Goal: Task Accomplishment & Management: Manage account settings

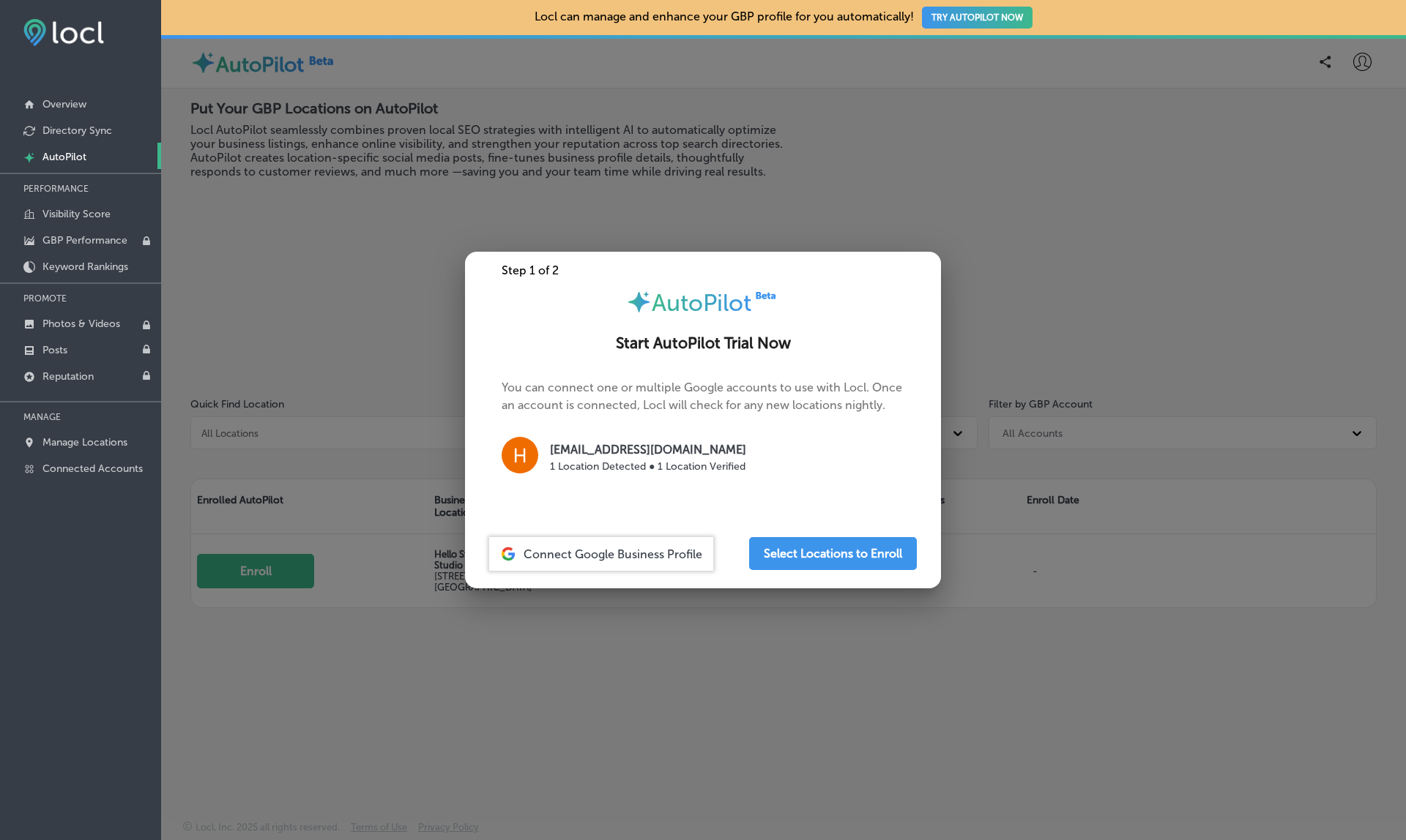
click at [1037, 275] on div at bounding box center [703, 420] width 1406 height 840
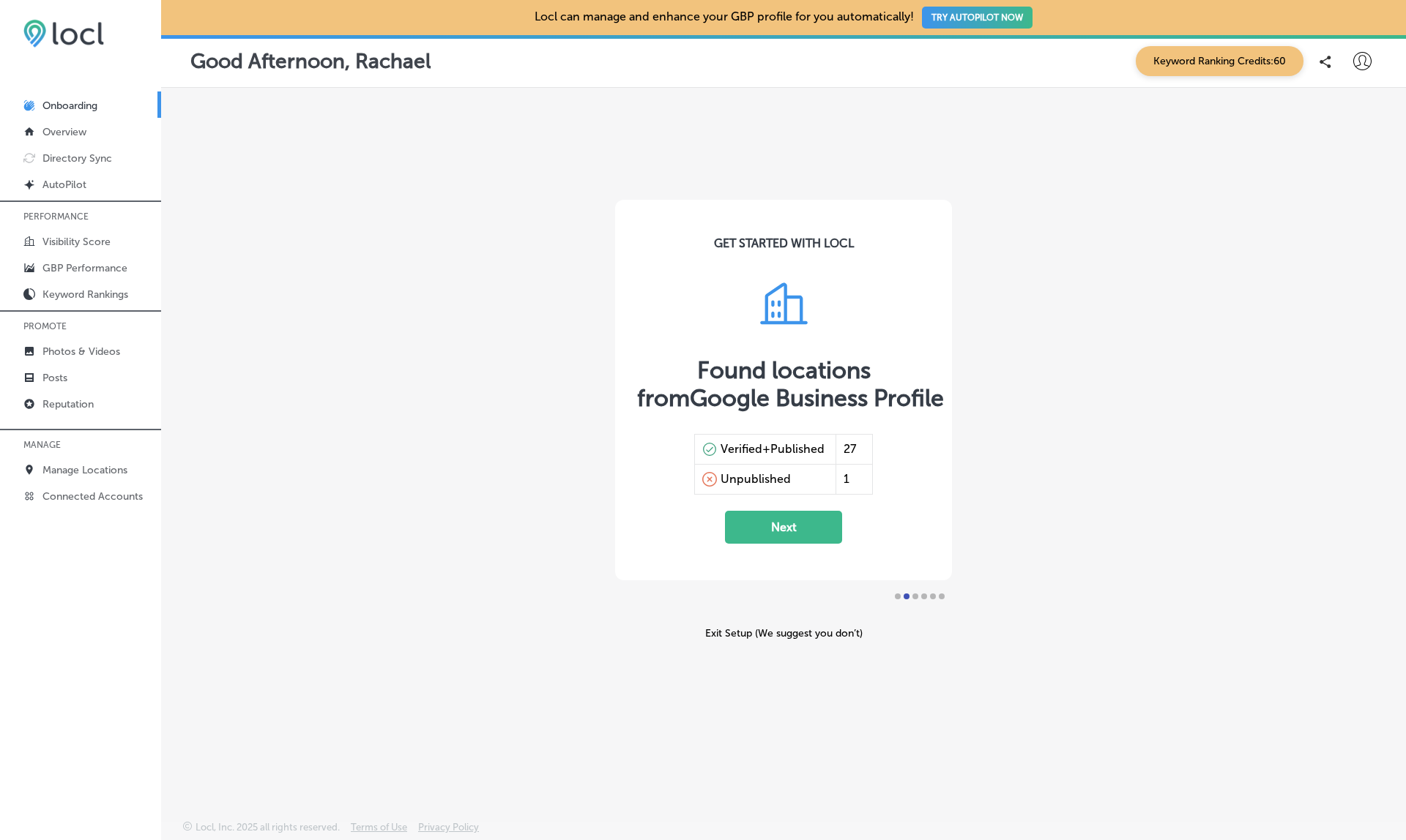
click at [316, 480] on div "GET STARTED WITH LOCL Found locations from Google Business Profile Verified+Pub…" at bounding box center [782, 419] width 1244 height 664
click at [66, 398] on link "Reputation" at bounding box center [80, 404] width 161 height 27
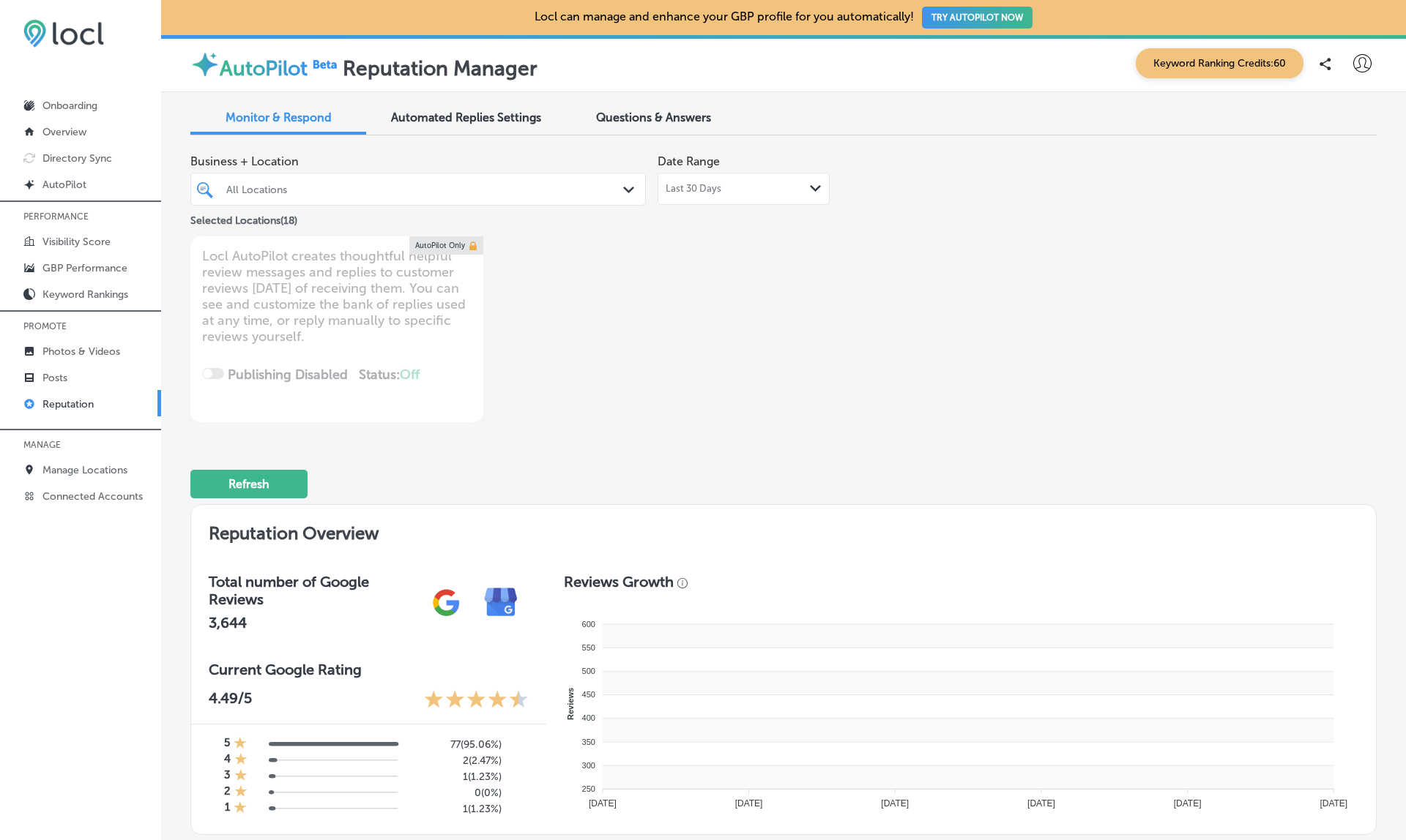
type textarea "x"
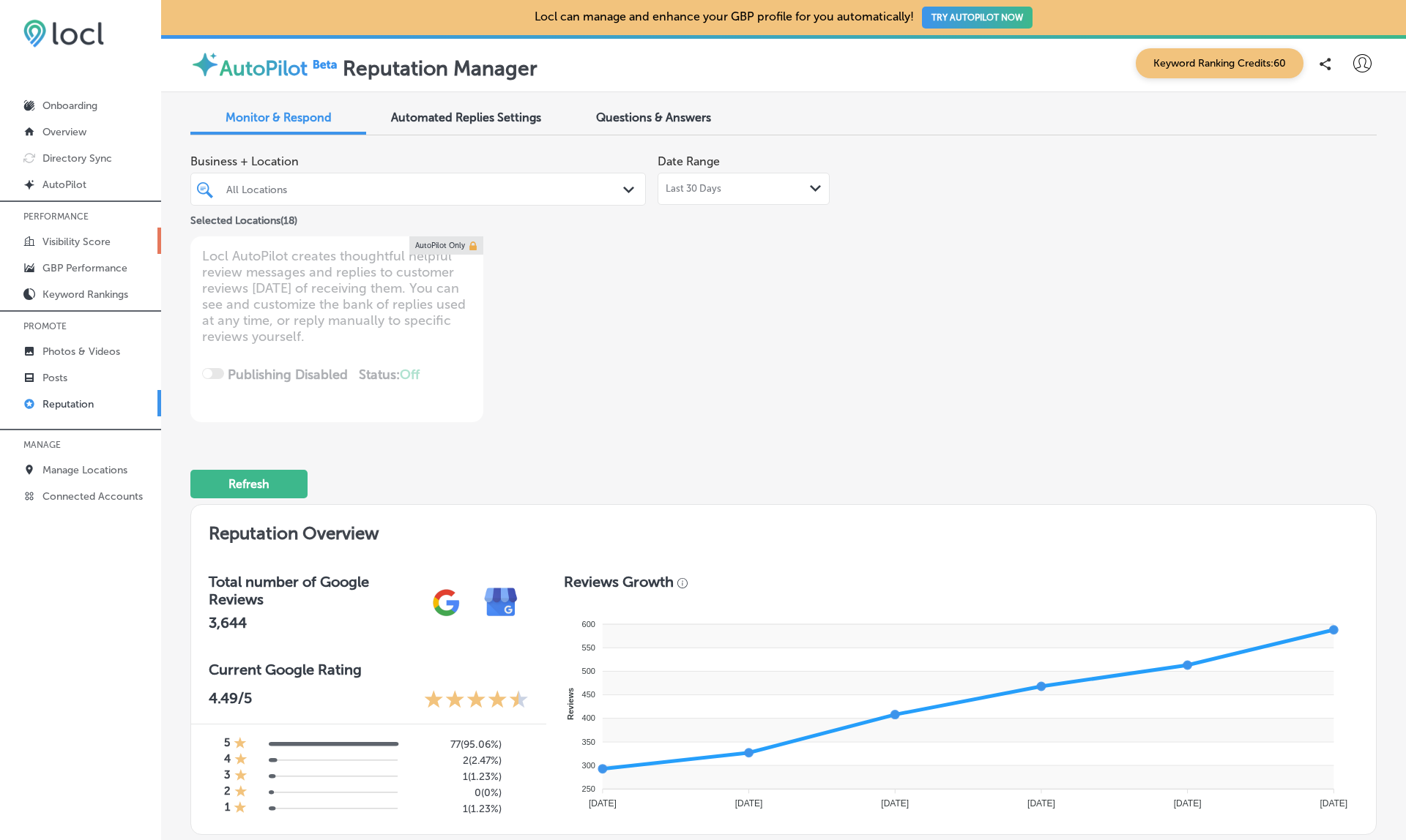
click at [78, 243] on p "Visibility Score" at bounding box center [77, 241] width 68 height 12
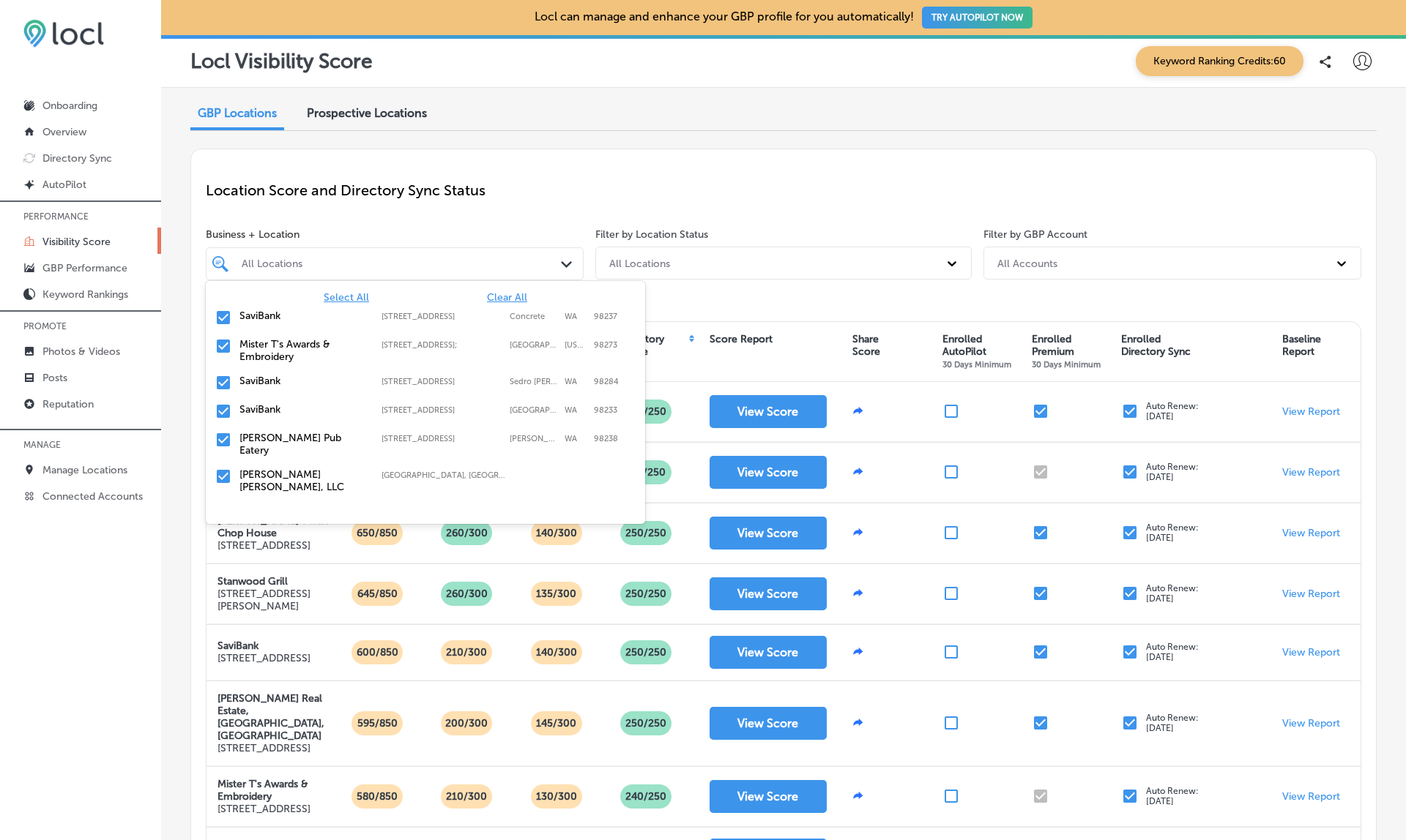
click at [301, 259] on div "All Locations" at bounding box center [401, 263] width 320 height 12
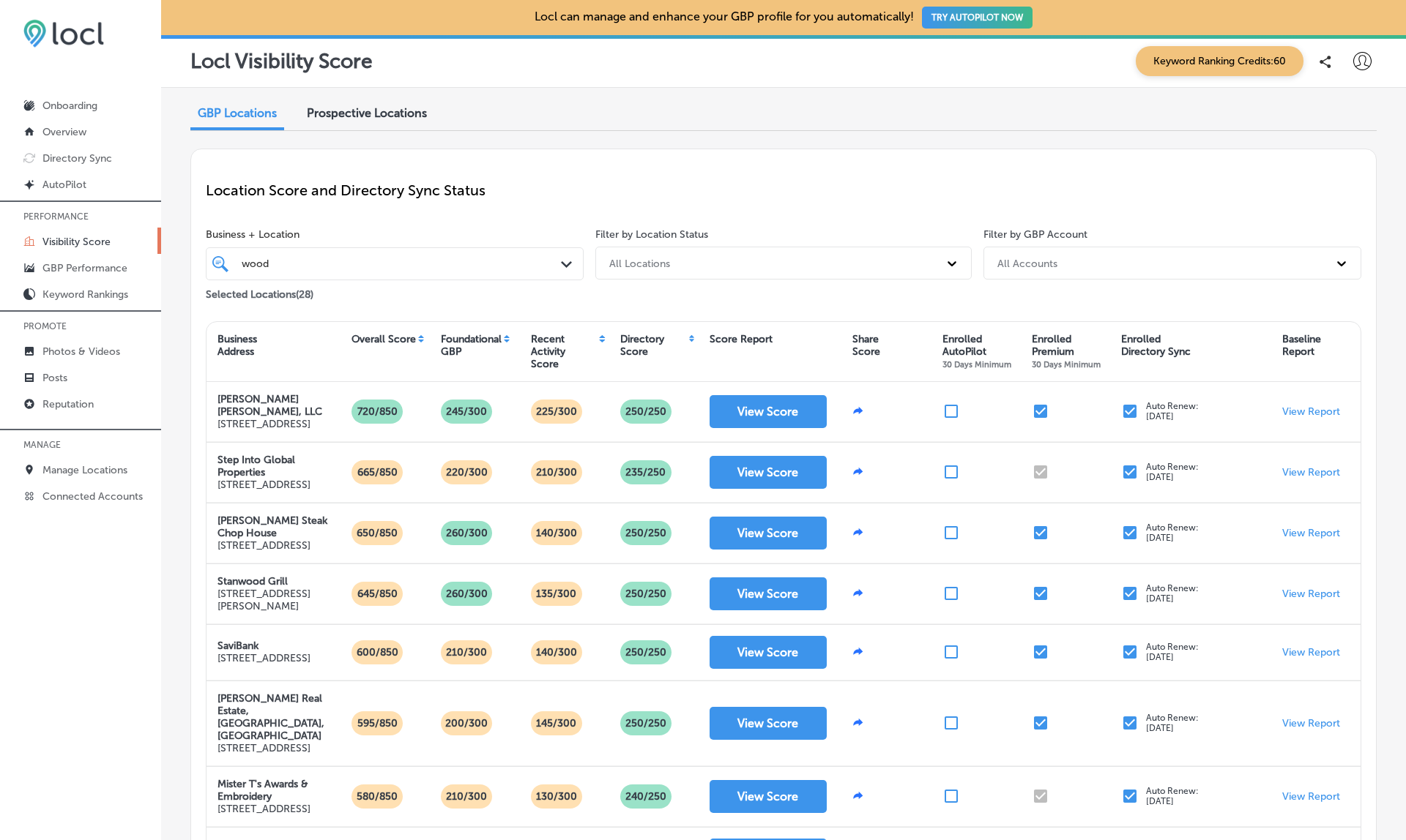
click at [566, 180] on div "Location Score and Directory Sync Status" at bounding box center [782, 190] width 1155 height 52
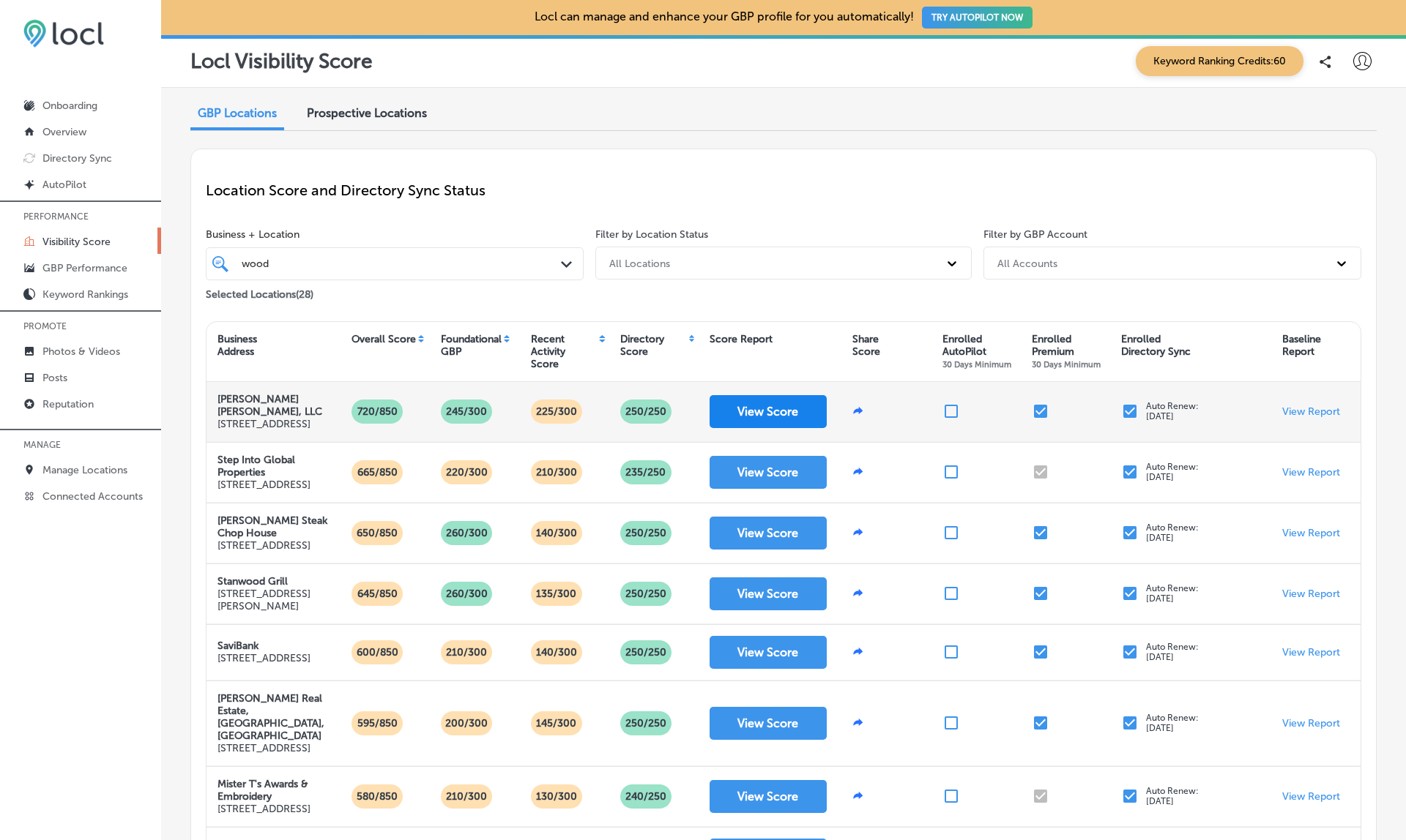
click at [743, 424] on button "View Score" at bounding box center [767, 411] width 117 height 33
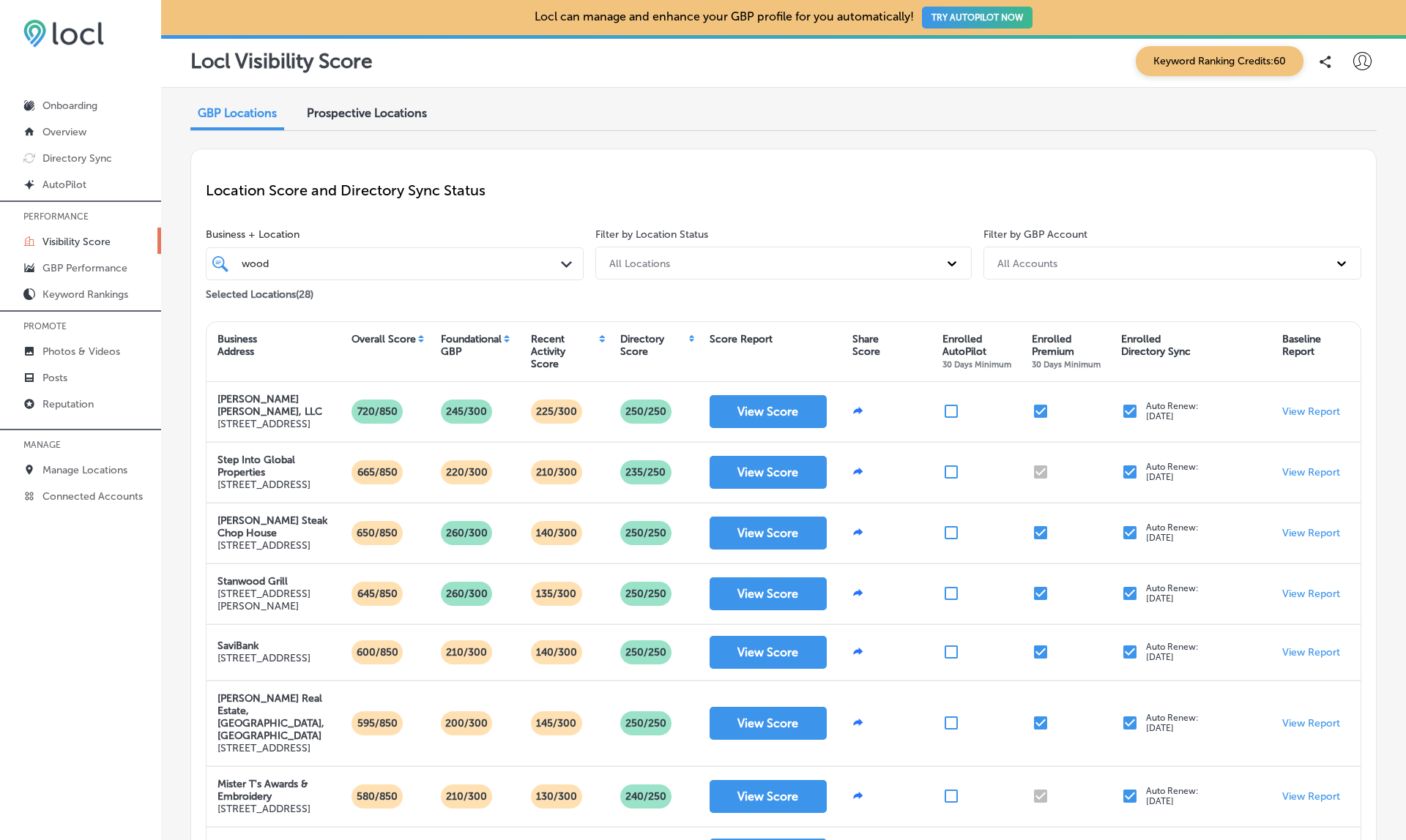
click at [299, 255] on div "wood wood" at bounding box center [379, 263] width 279 height 18
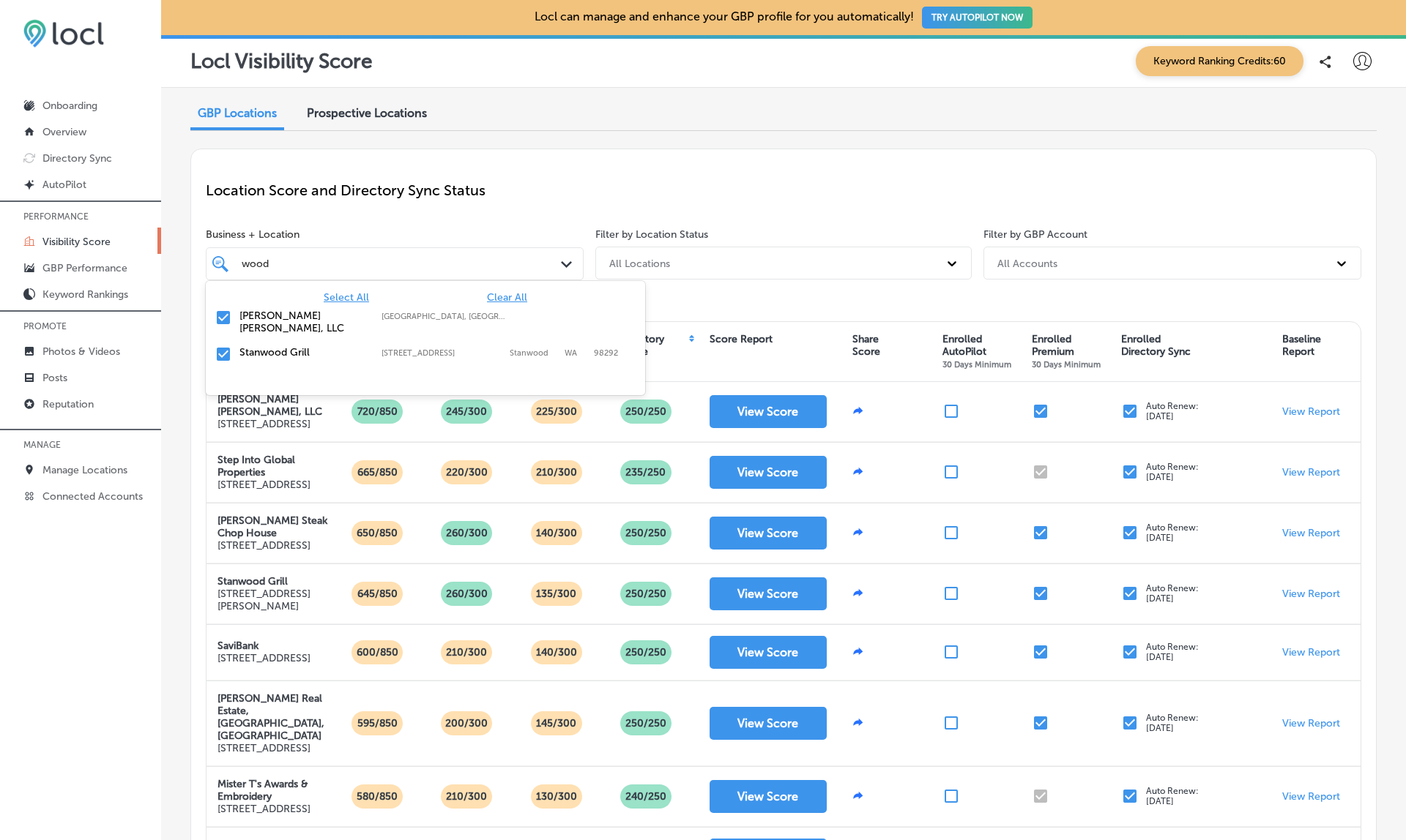
click at [299, 255] on div "wood wood" at bounding box center [379, 263] width 279 height 18
type input "b"
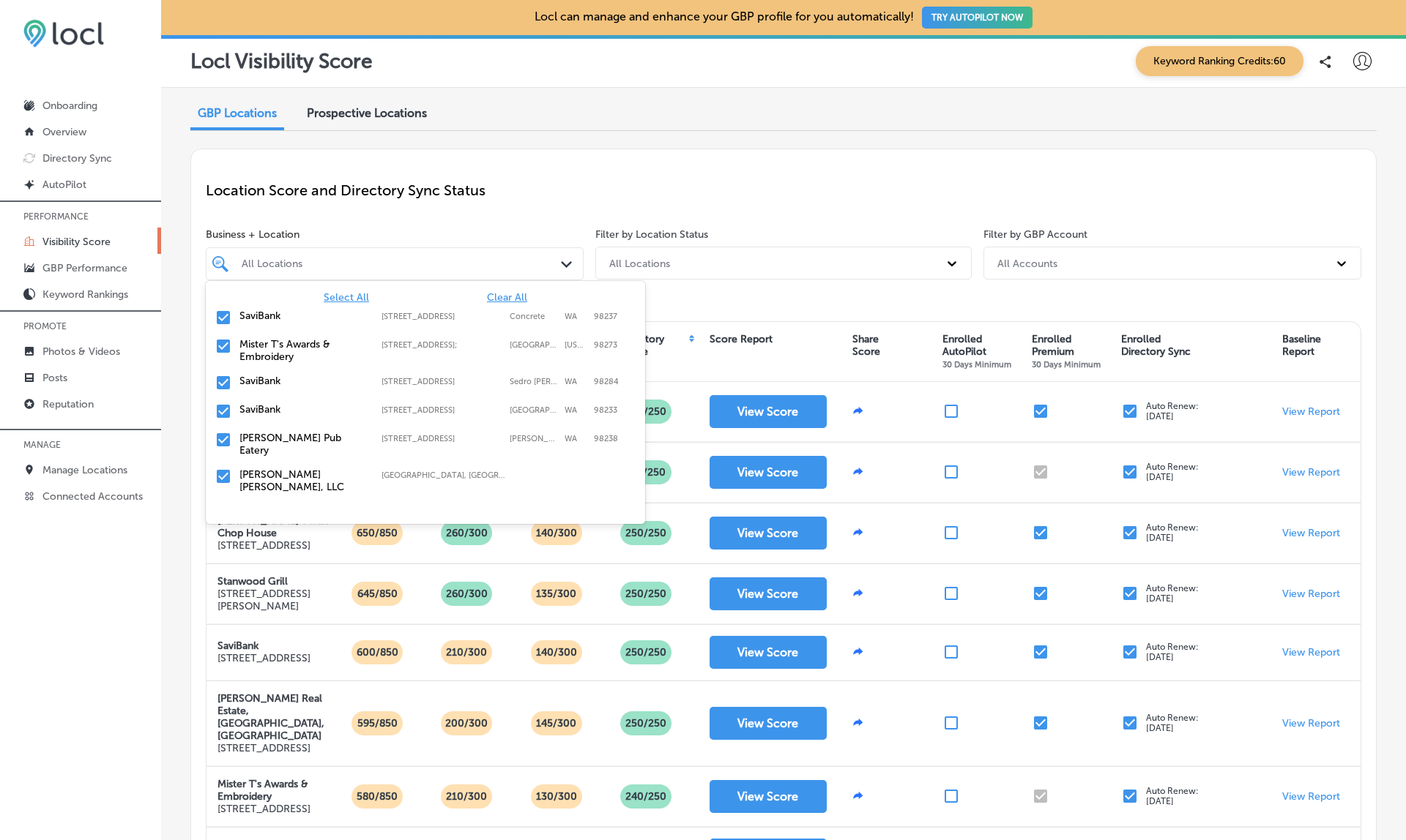
click at [506, 296] on span "Clear All" at bounding box center [507, 297] width 40 height 12
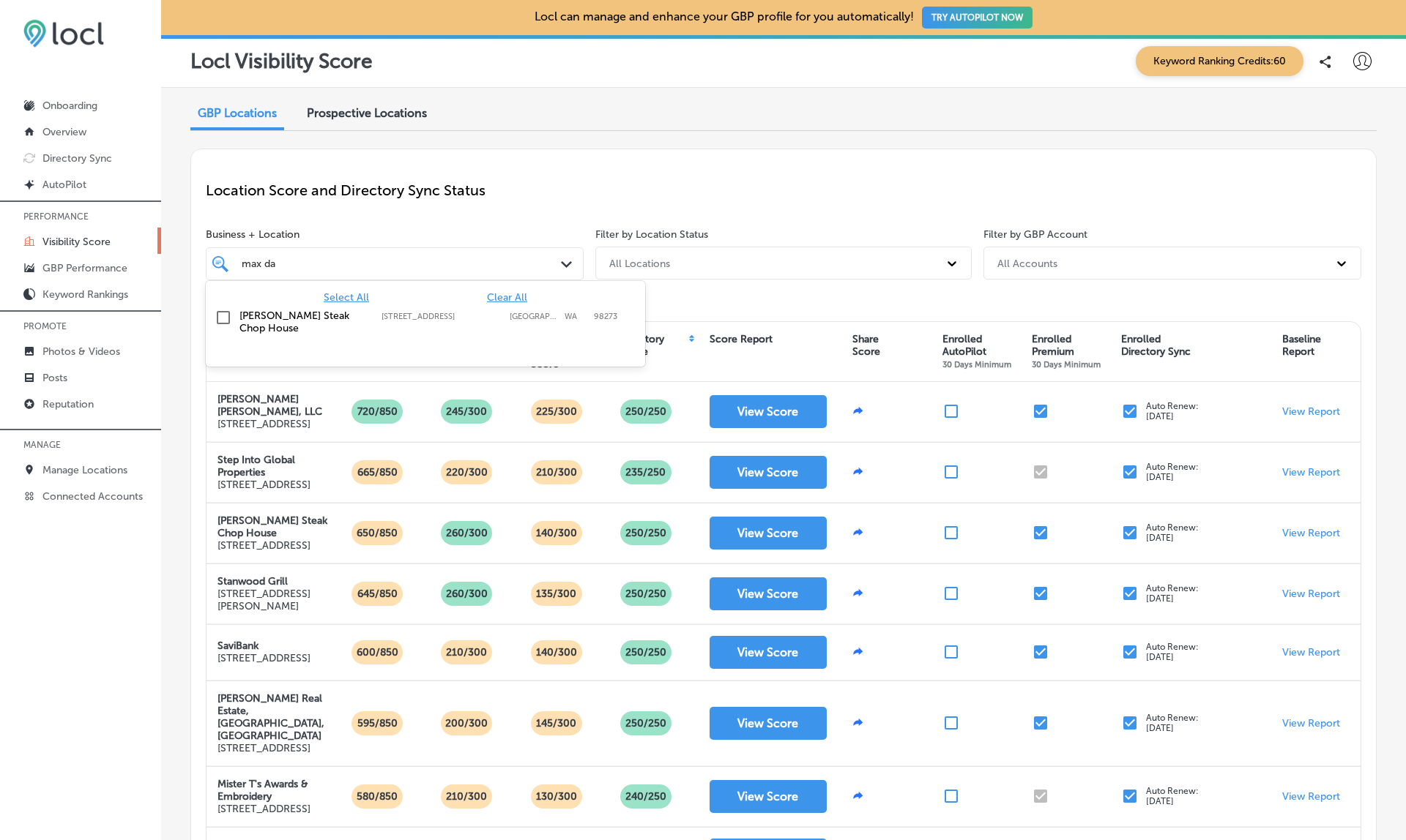
click at [310, 304] on div "Max Dale's Steak Chop House 2030 Riverside Drive, Mount Vernon, WA, 98273 2030 …" at bounding box center [425, 322] width 439 height 37
type input "max da"
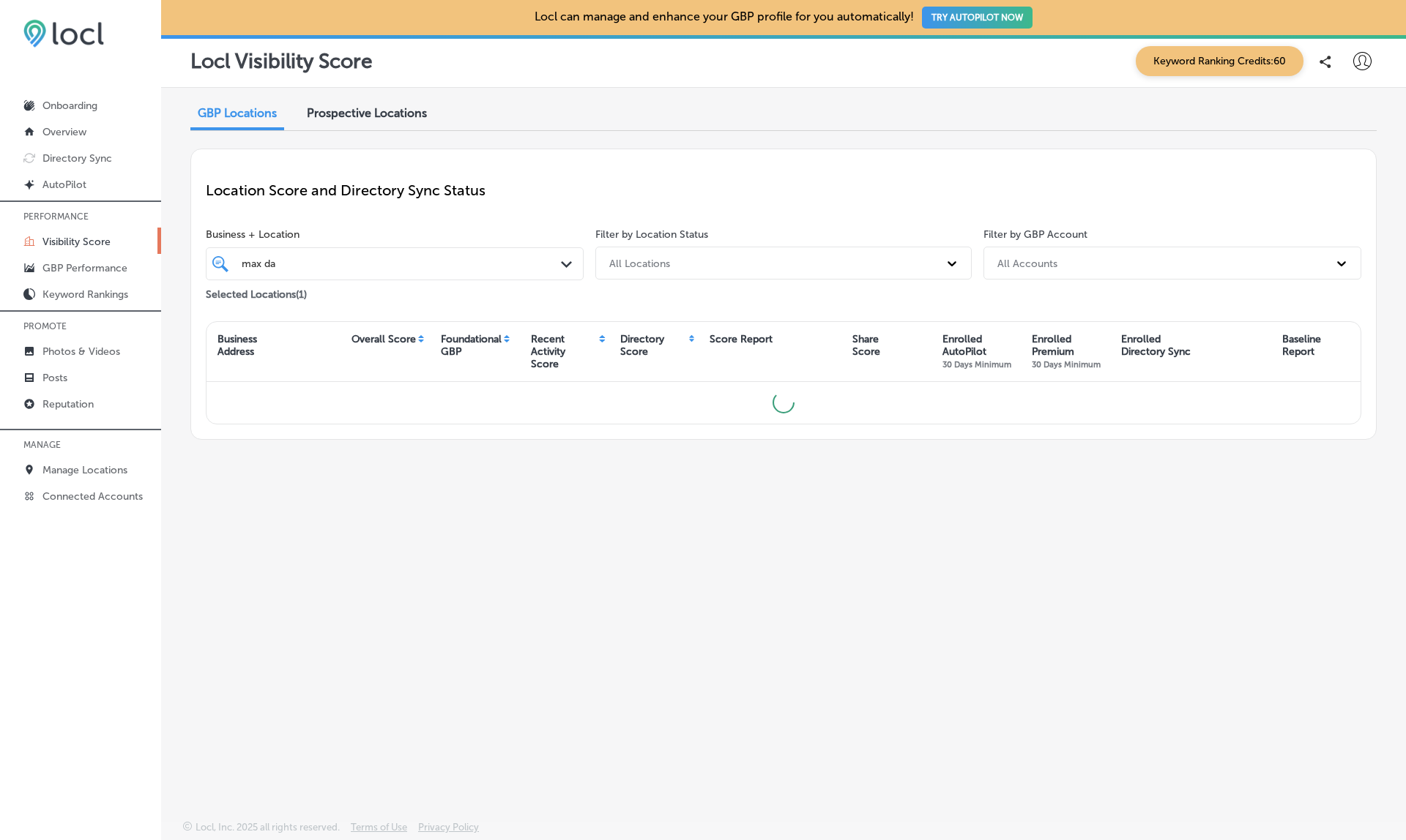
click at [568, 143] on div "GBP Locations Prospective Locations Location Score and Directory Sync Status Bu…" at bounding box center [782, 419] width 1244 height 664
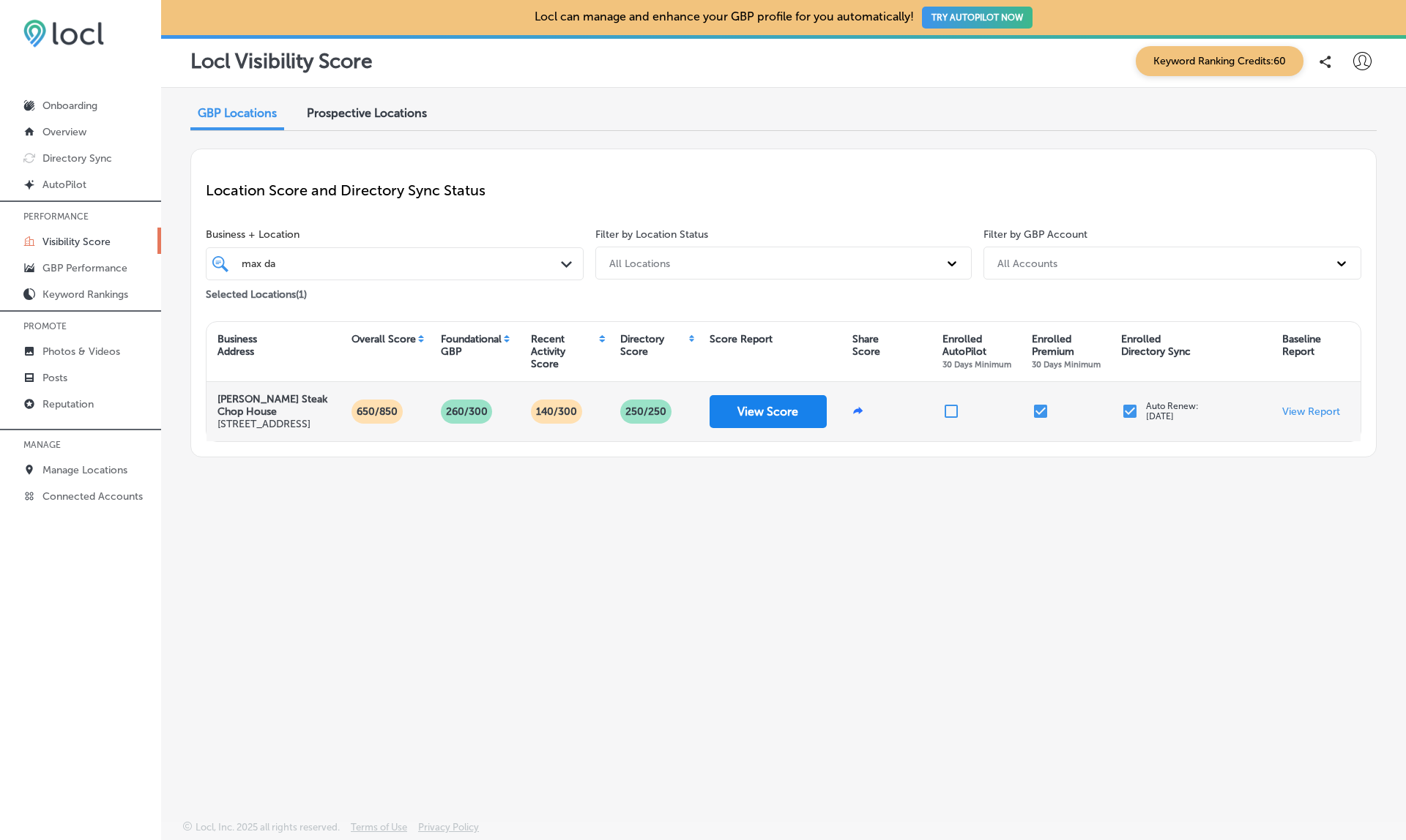
click at [765, 416] on button "View Score" at bounding box center [767, 411] width 117 height 33
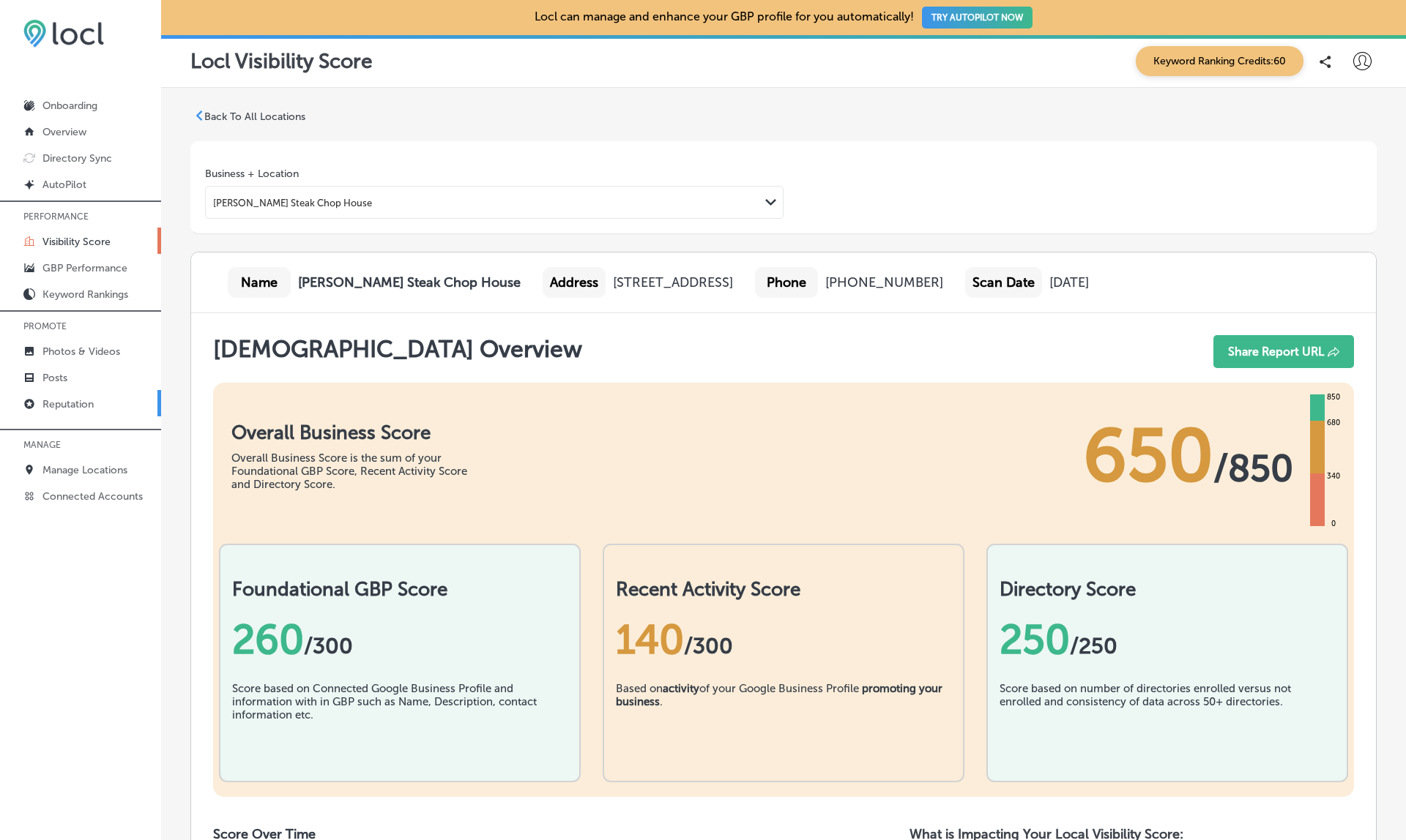
scroll to position [475, 0]
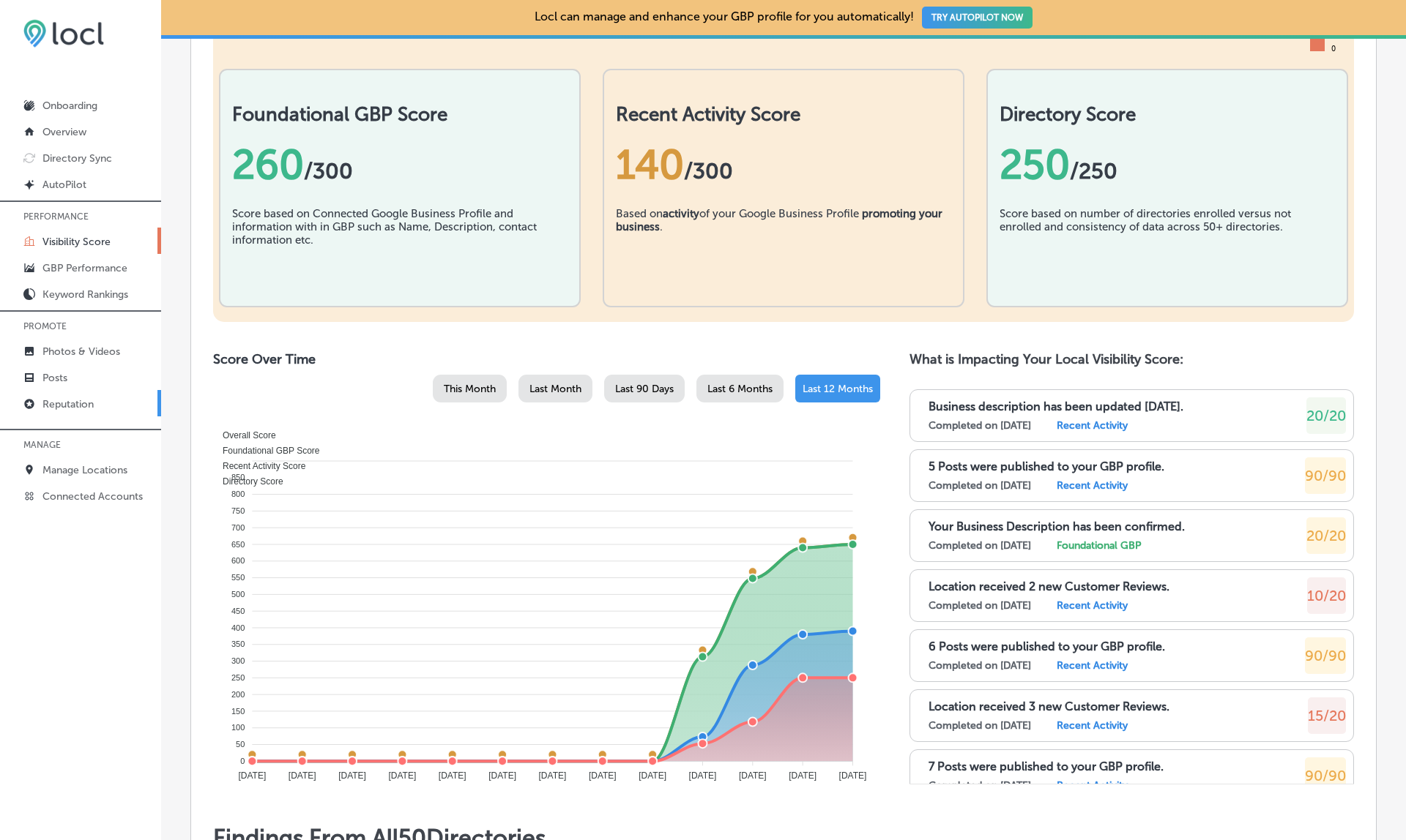
click at [75, 406] on p "Reputation" at bounding box center [68, 404] width 51 height 12
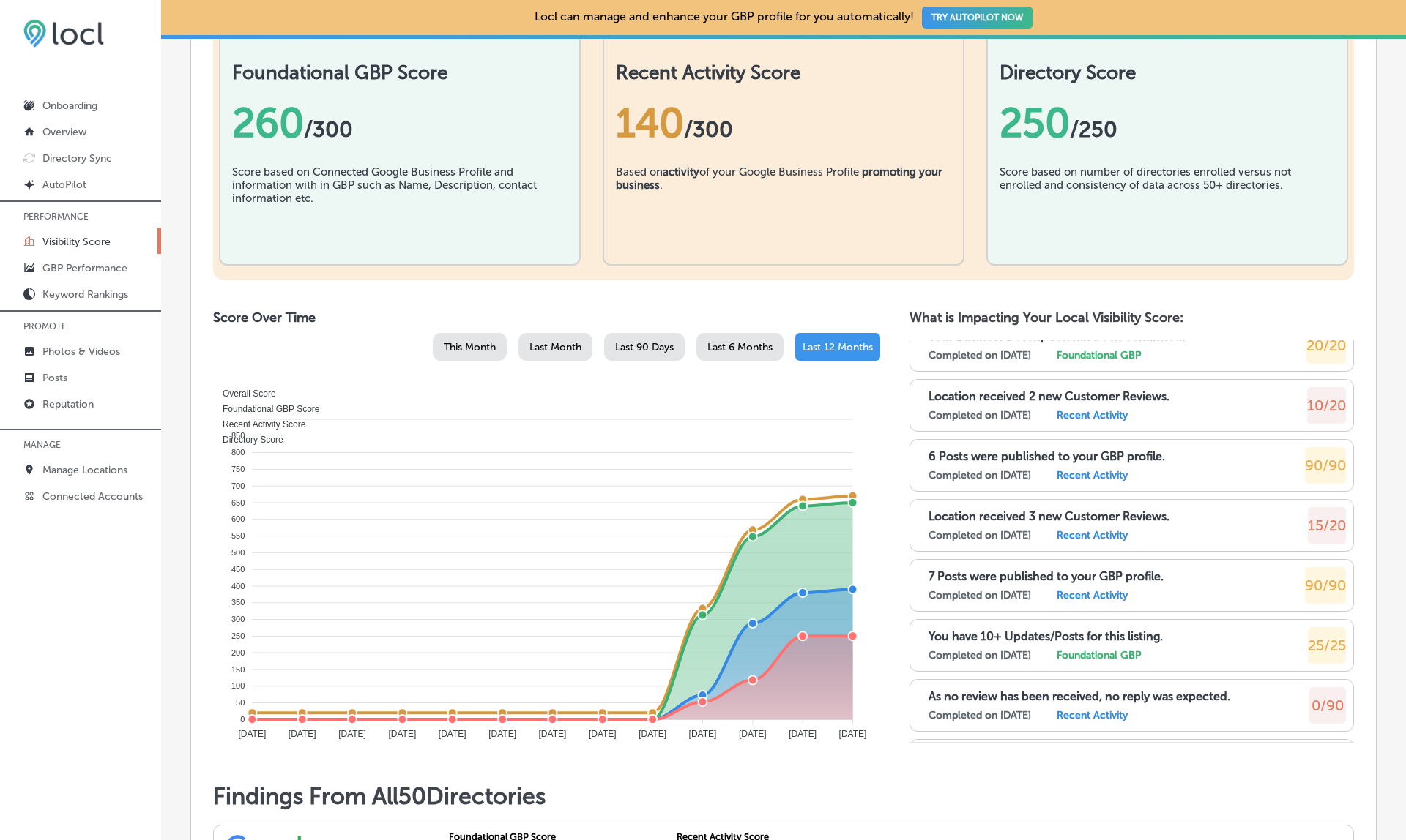
scroll to position [150, 0]
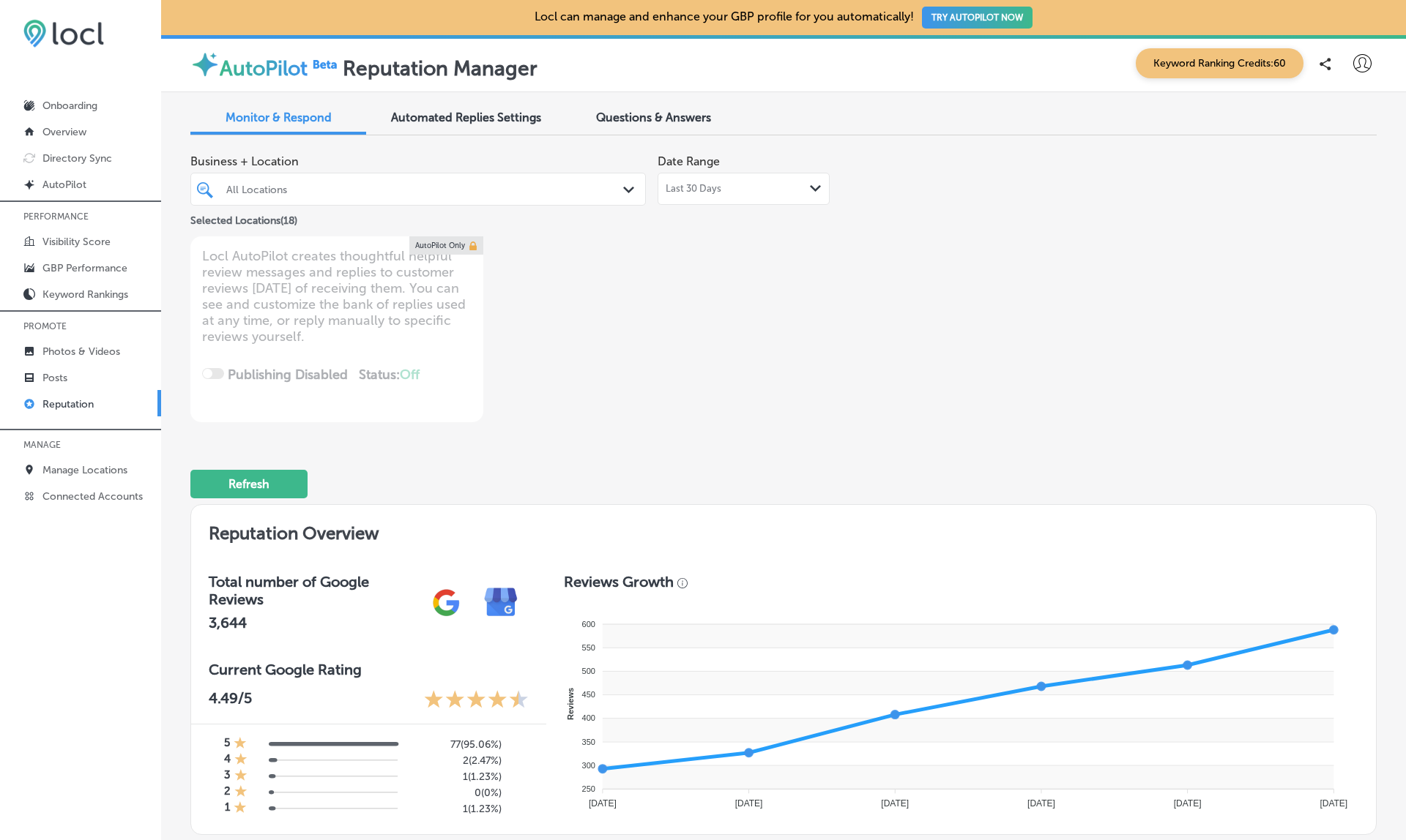
click at [516, 186] on div "All Locations" at bounding box center [425, 189] width 398 height 12
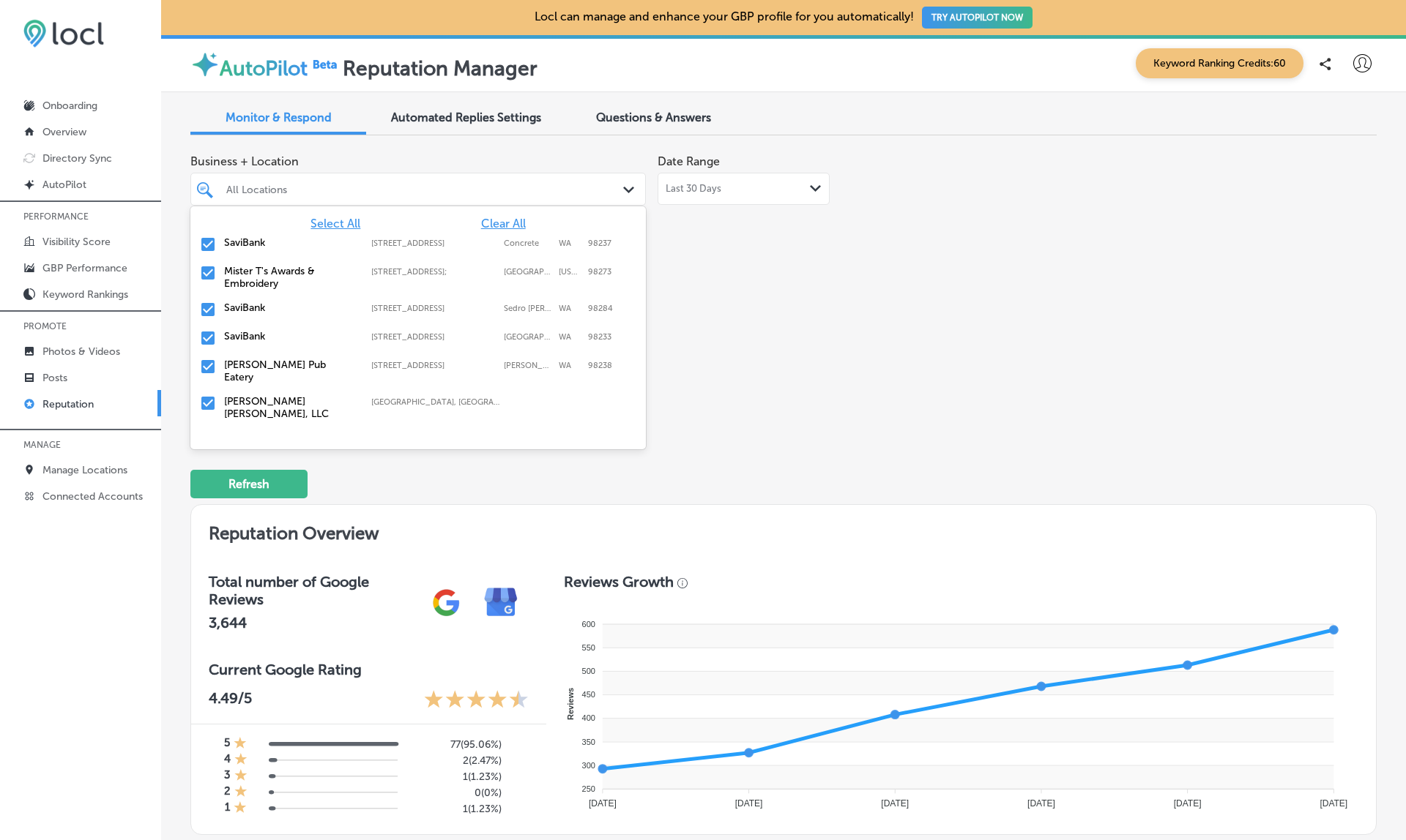
click at [502, 222] on span "Clear All" at bounding box center [503, 223] width 45 height 14
type textarea "x"
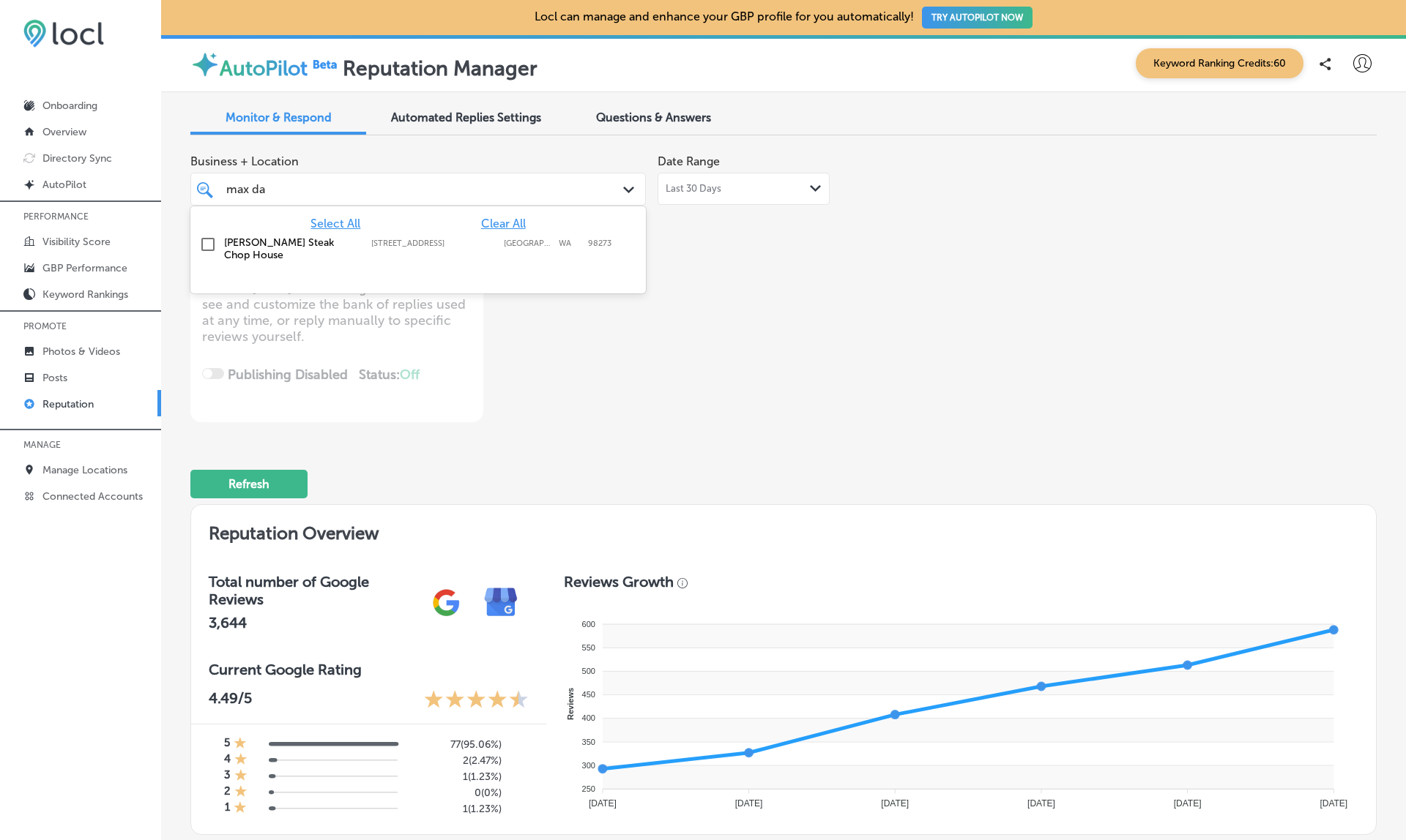
type input "[PERSON_NAME]"
click at [245, 239] on label "[PERSON_NAME] Steak Chop House" at bounding box center [290, 249] width 132 height 25
type textarea "x"
type input "[PERSON_NAME]"
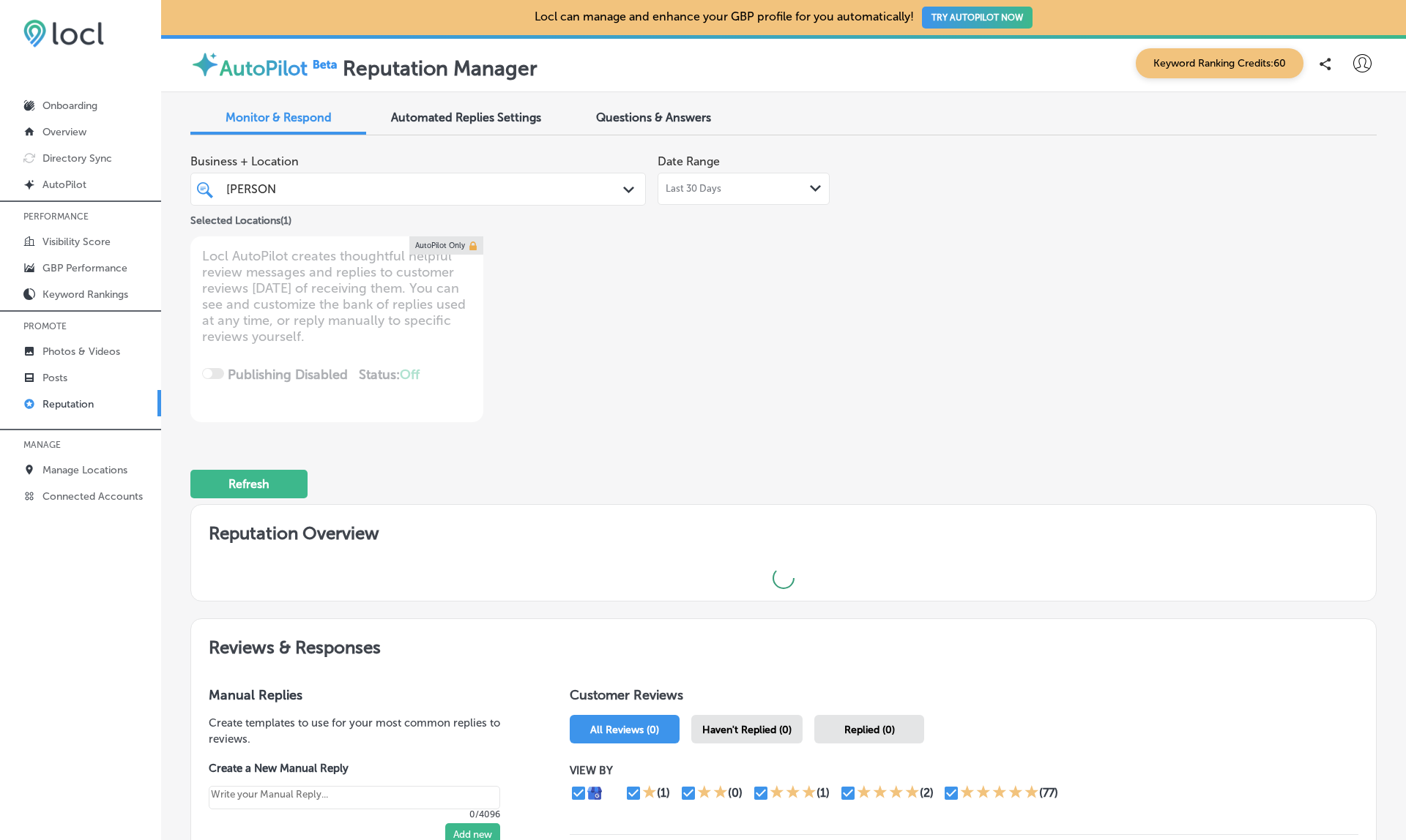
click at [837, 323] on div "Business + Location [PERSON_NAME] [PERSON_NAME] Path Created with Sketch. Selec…" at bounding box center [546, 285] width 712 height 276
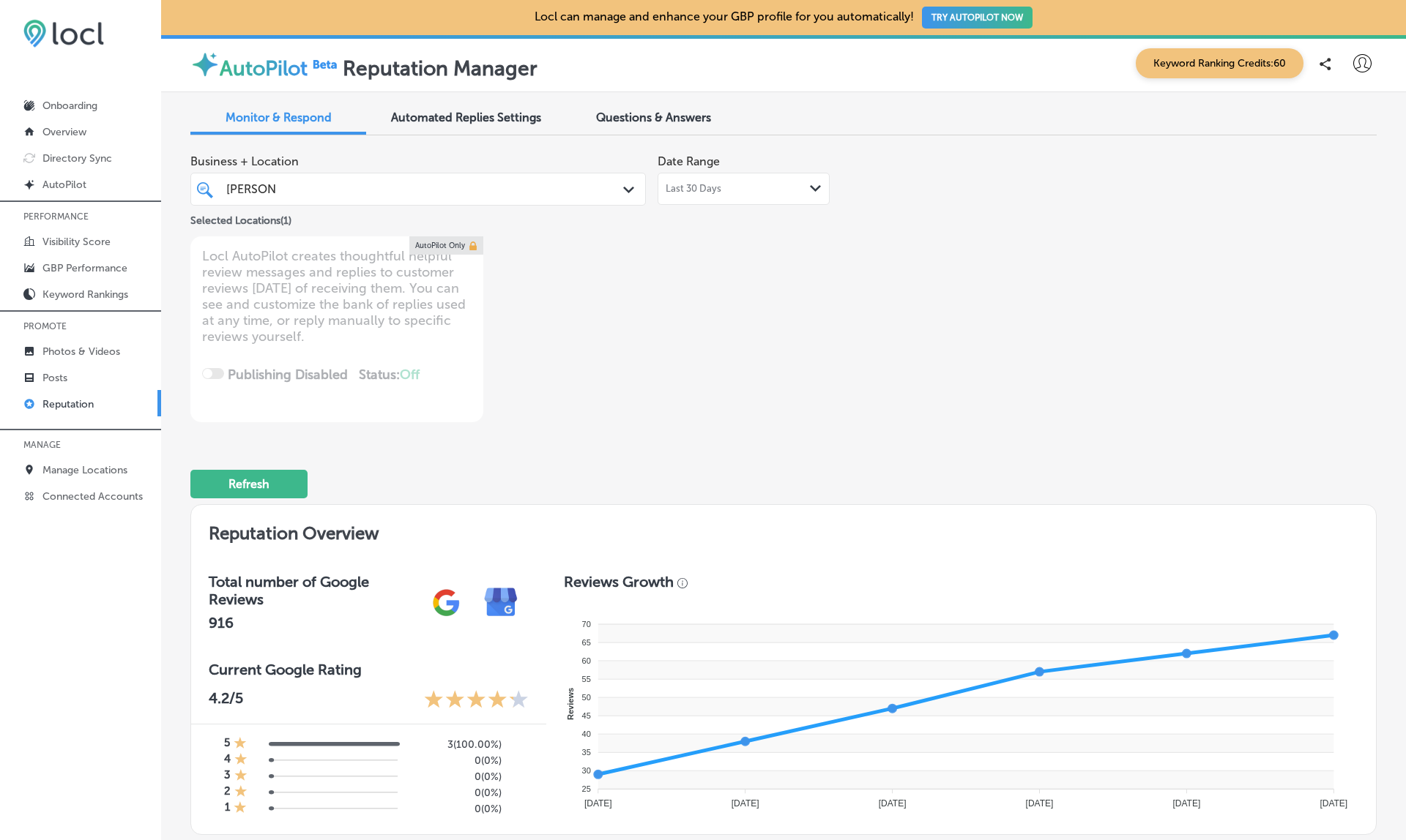
click at [693, 183] on span "Last 30 Days" at bounding box center [693, 189] width 56 height 11
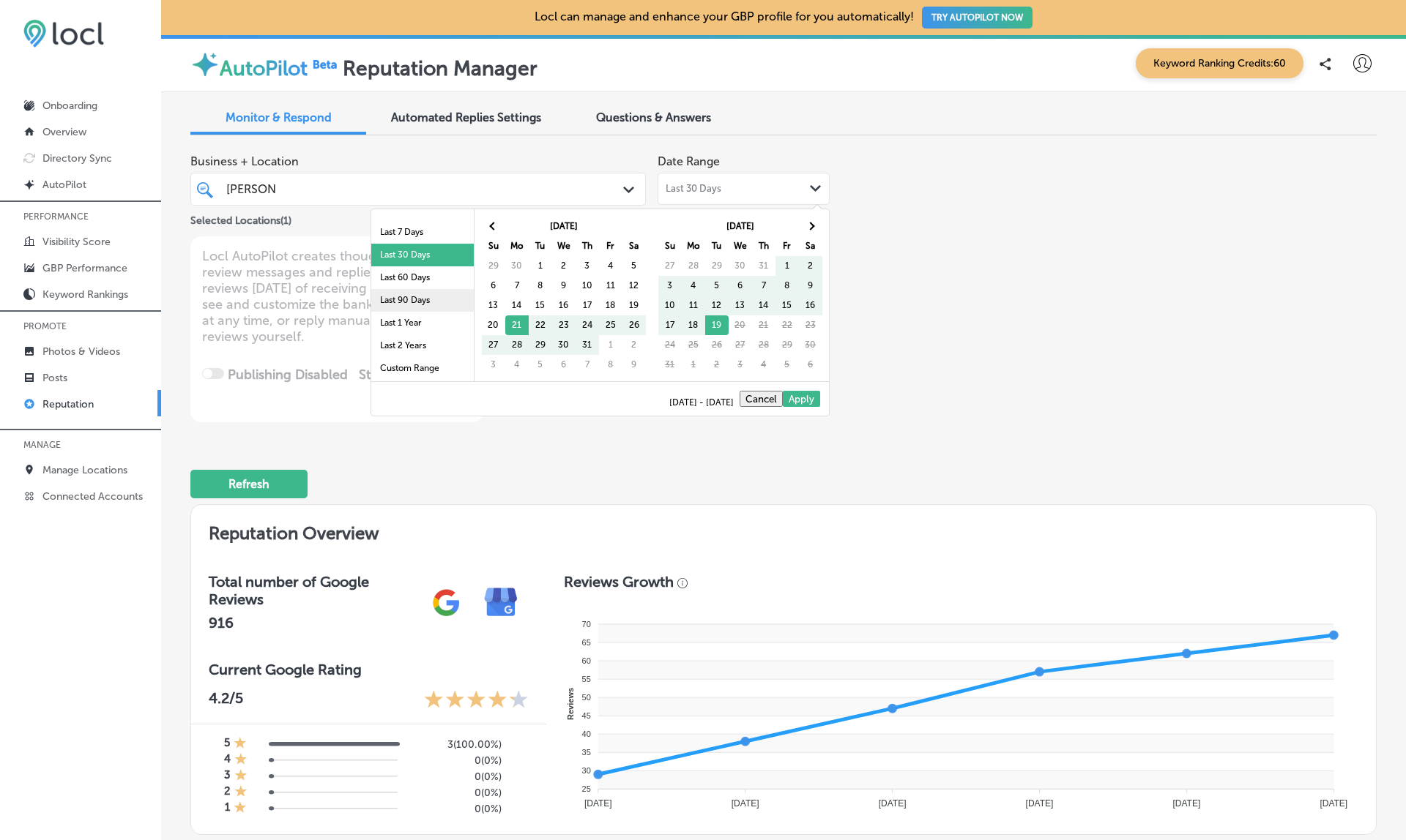
scroll to position [85, 0]
click at [419, 307] on li "Last 90 Days" at bounding box center [422, 300] width 103 height 23
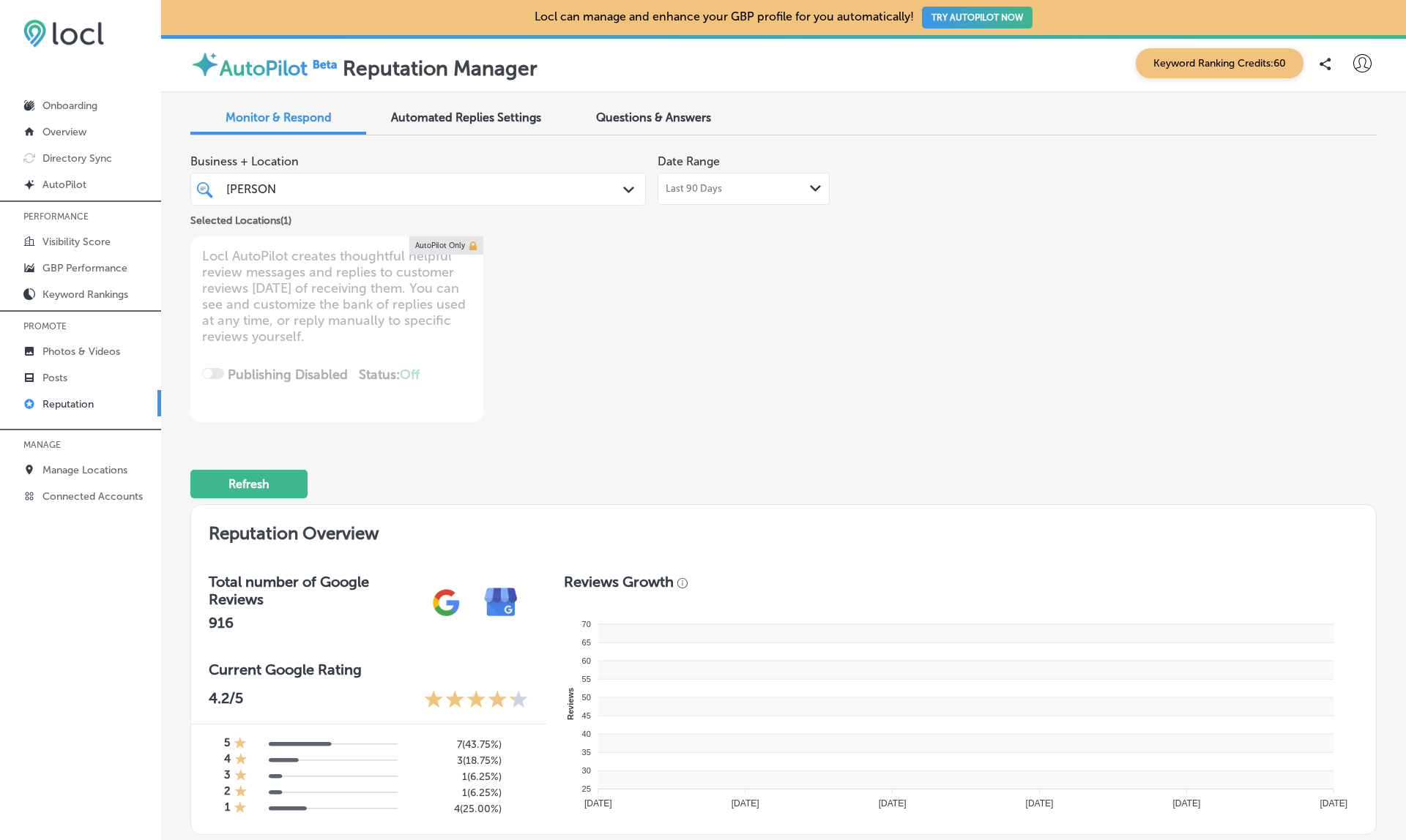
type textarea "x"
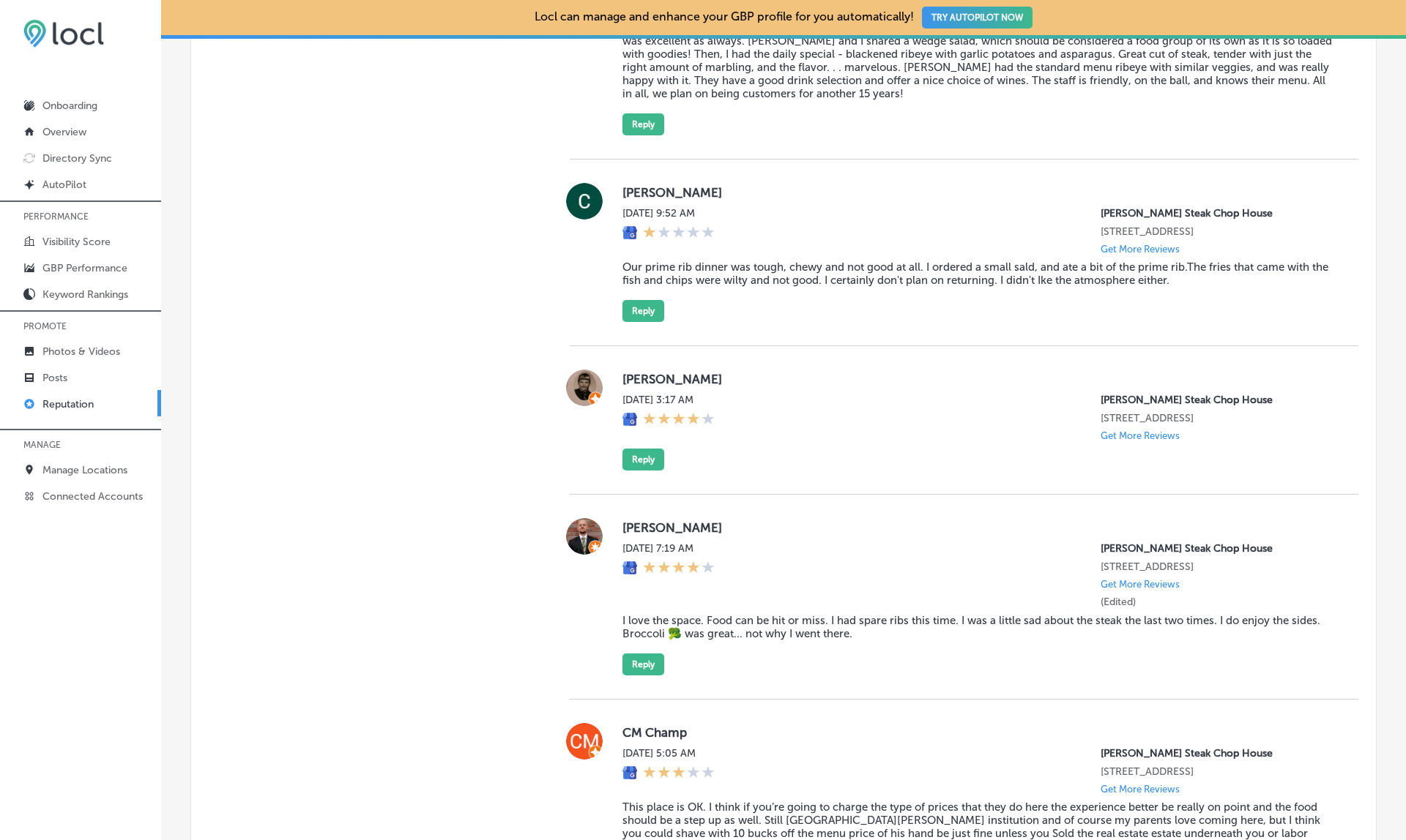
scroll to position [1688, 0]
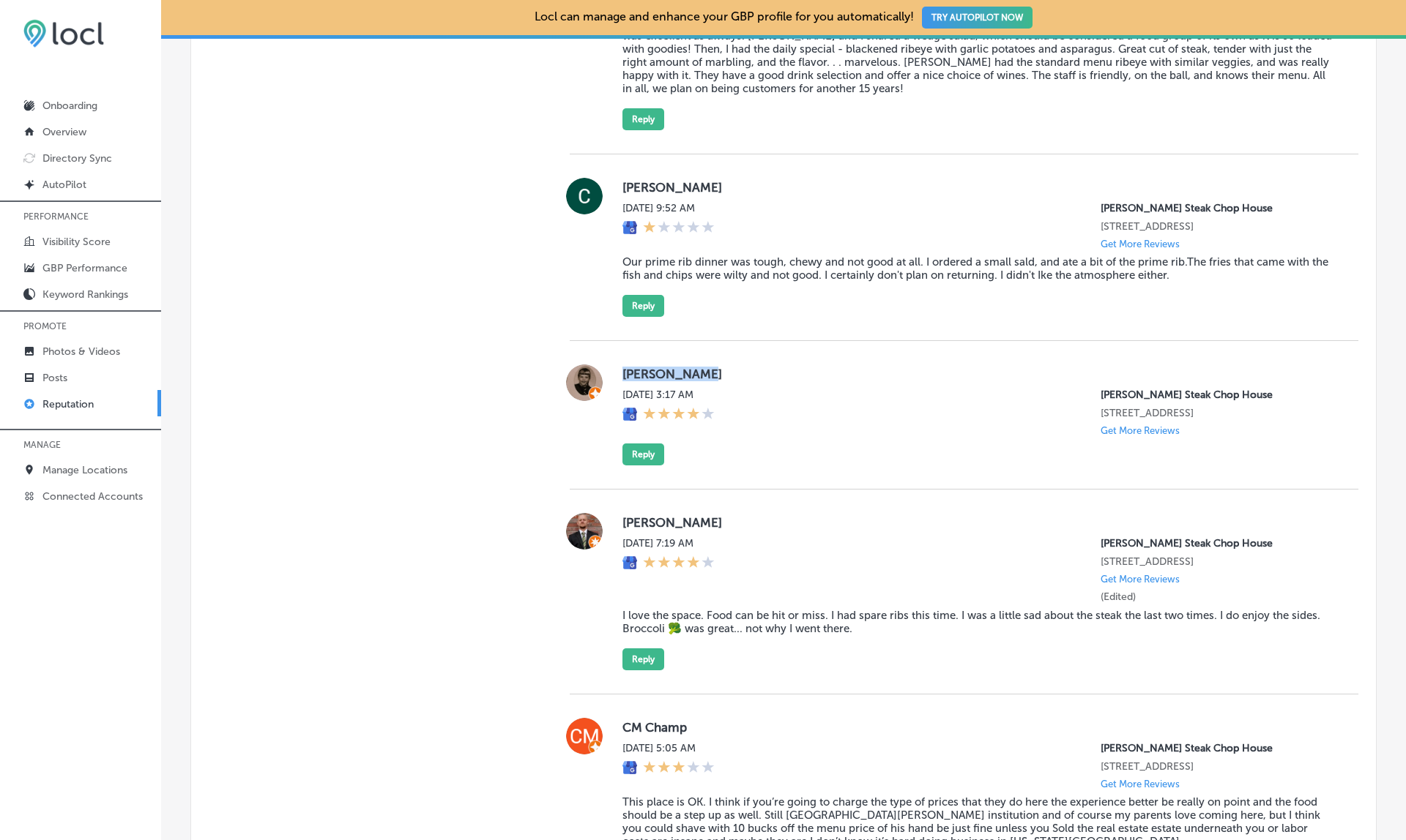
drag, startPoint x: 622, startPoint y: 396, endPoint x: 701, endPoint y: 396, distance: 79.0
click at [701, 396] on div "[PERSON_NAME][DATE] 3:17 AM [PERSON_NAME][GEOGRAPHIC_DATA] [STREET_ADDRESS] Get…" at bounding box center [963, 415] width 788 height 101
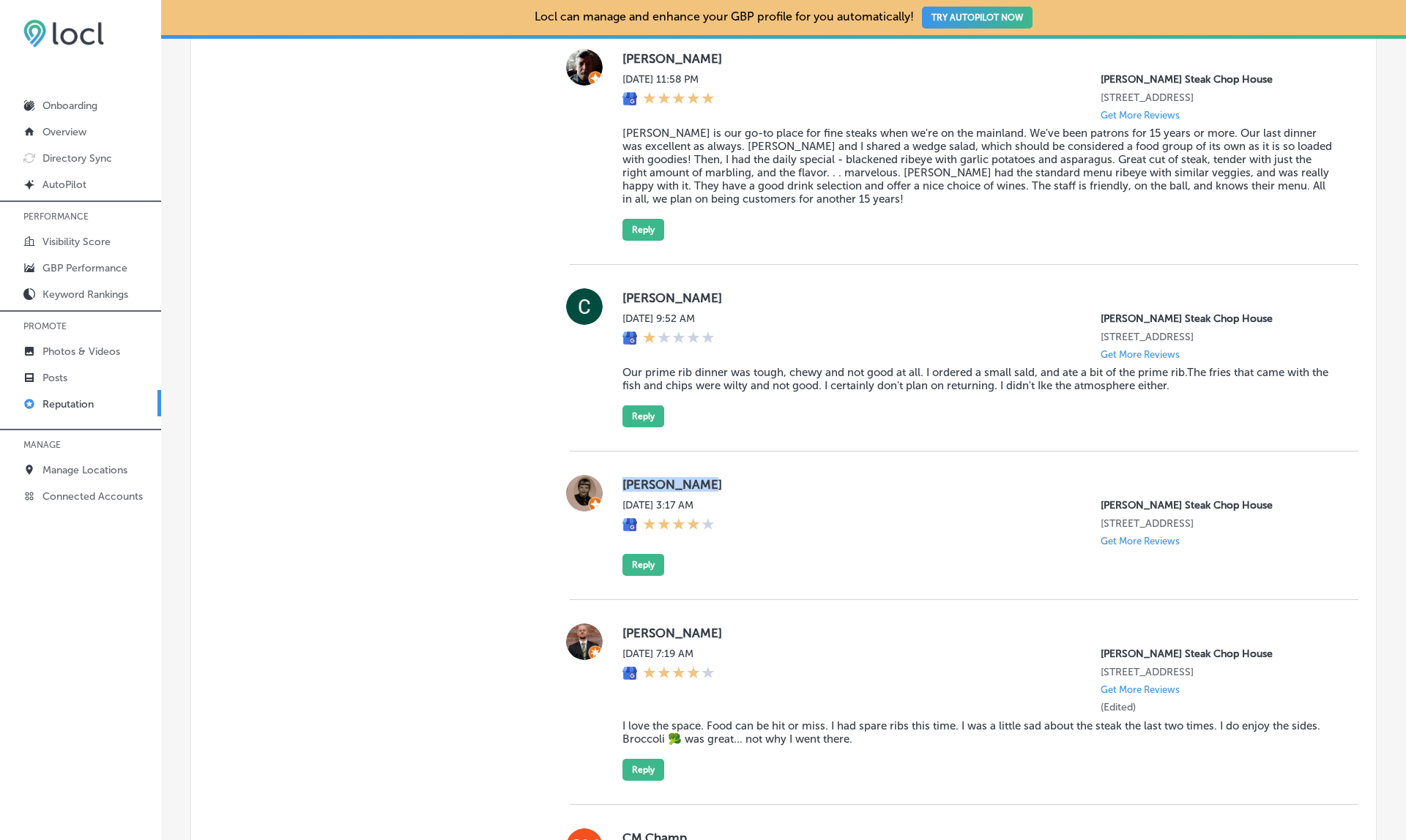
scroll to position [1560, 0]
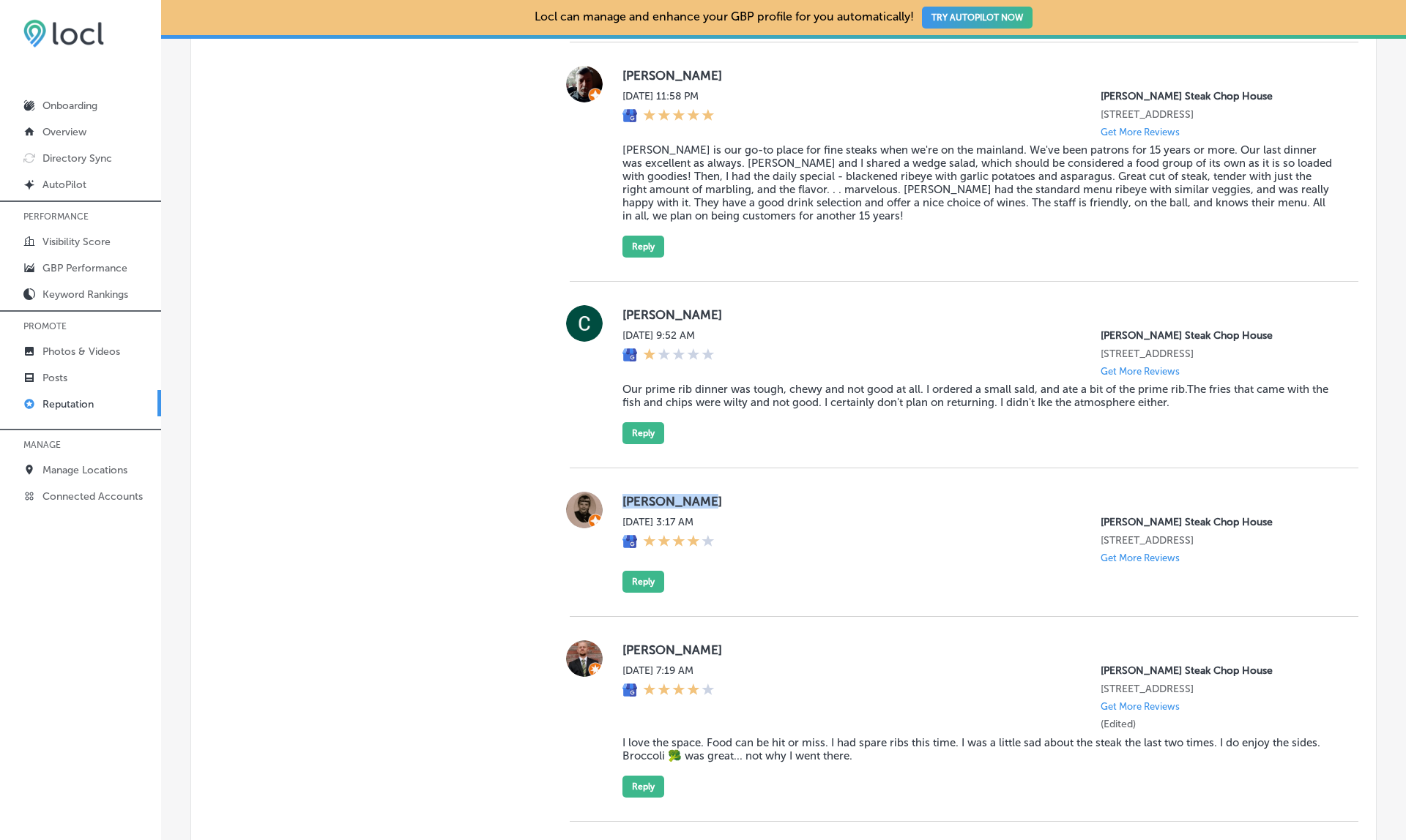
drag, startPoint x: 632, startPoint y: 323, endPoint x: 737, endPoint y: 323, distance: 105.0
click at [737, 322] on label "[PERSON_NAME]" at bounding box center [978, 314] width 712 height 14
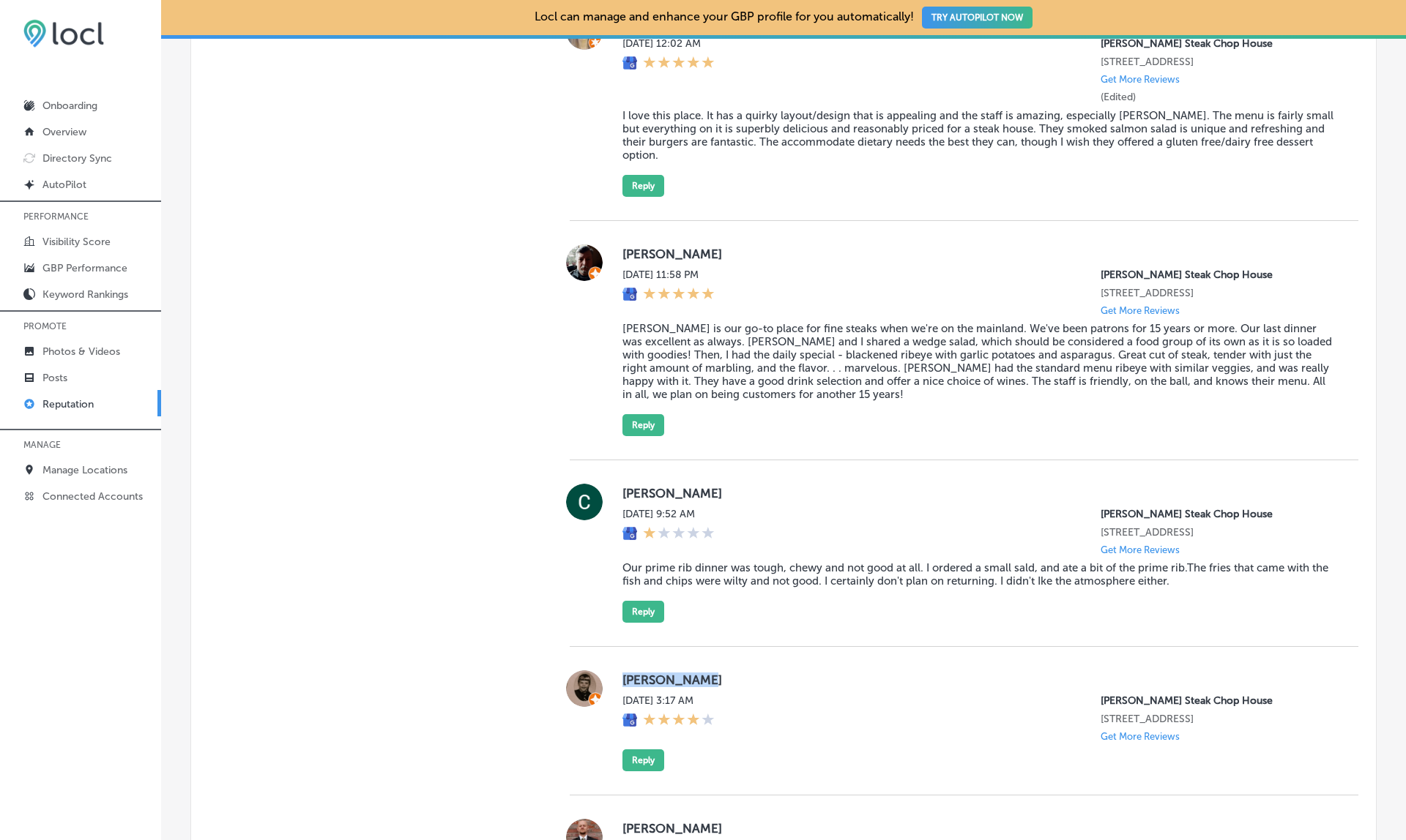
scroll to position [1284, 0]
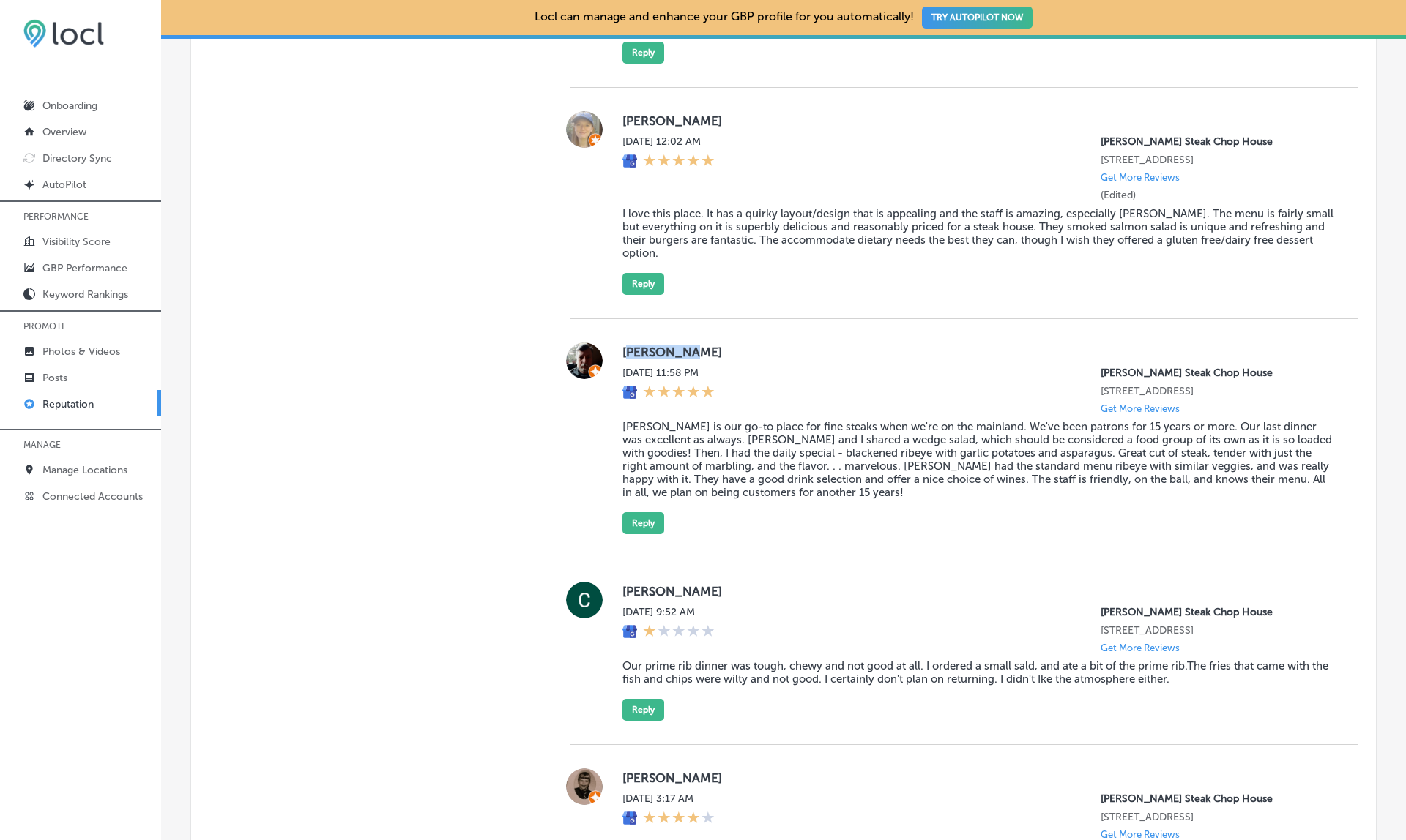
drag, startPoint x: 629, startPoint y: 349, endPoint x: 716, endPoint y: 349, distance: 87.0
click at [716, 349] on label "[PERSON_NAME]" at bounding box center [978, 352] width 712 height 14
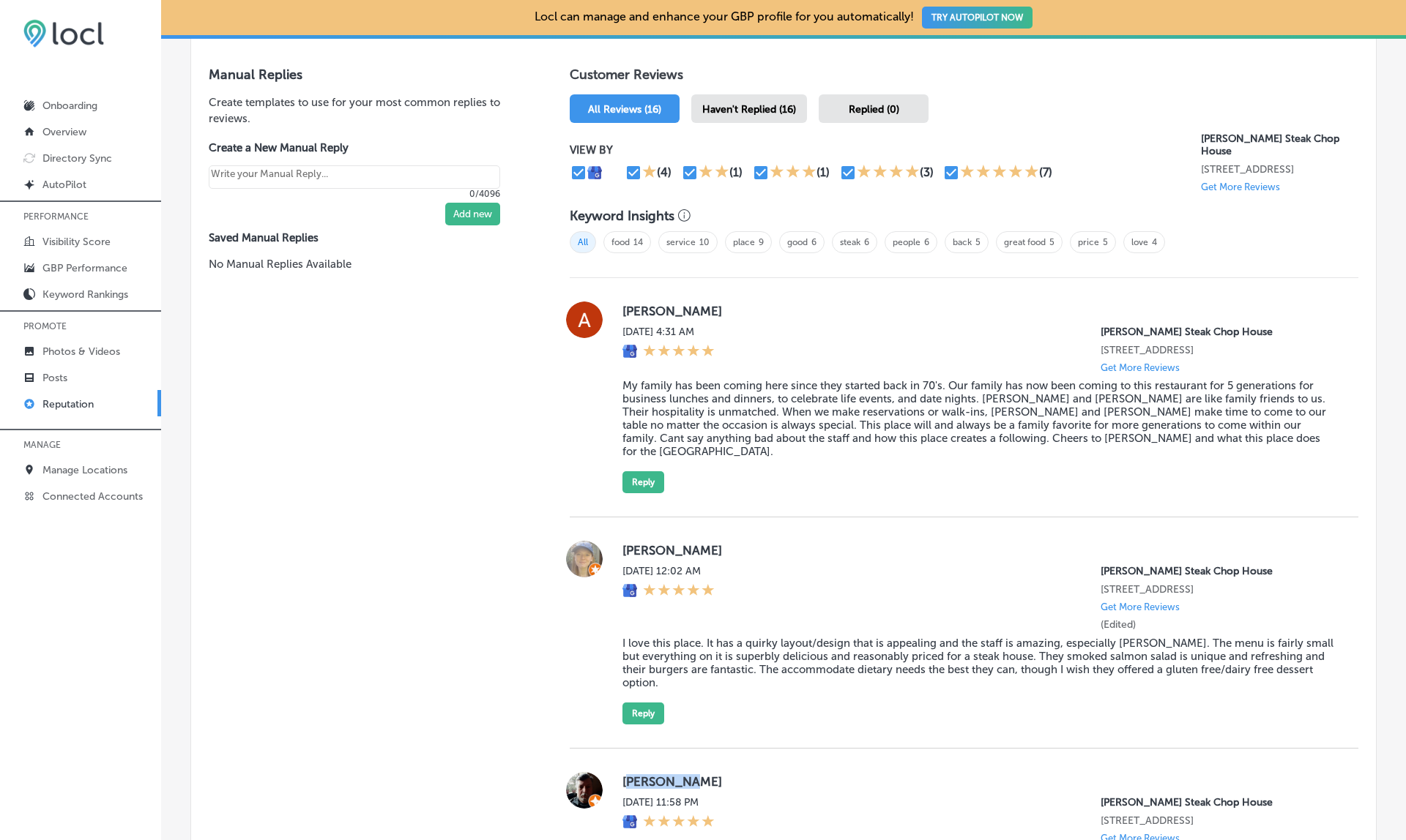
scroll to position [853, 0]
